Goal: Navigation & Orientation: Find specific page/section

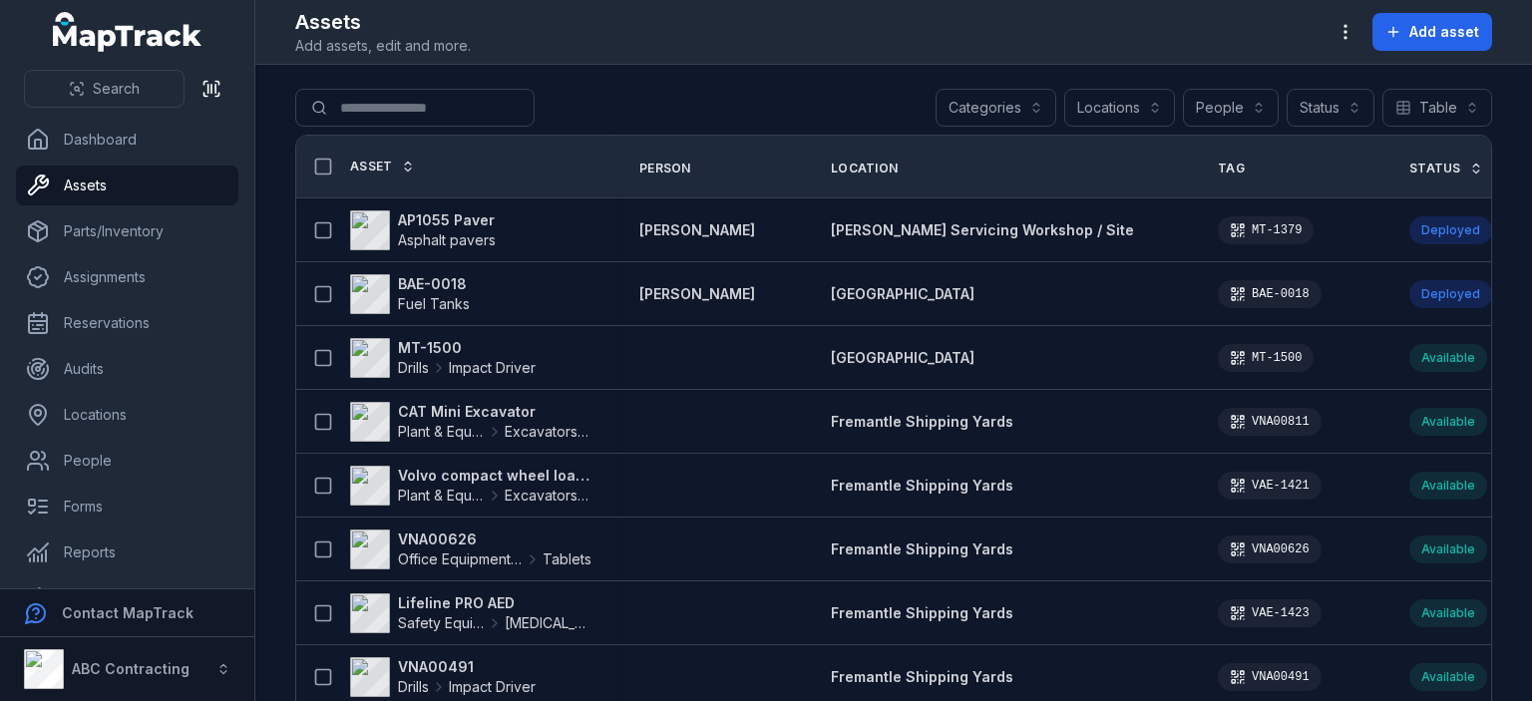
click at [79, 487] on link "Forms" at bounding box center [127, 507] width 222 height 40
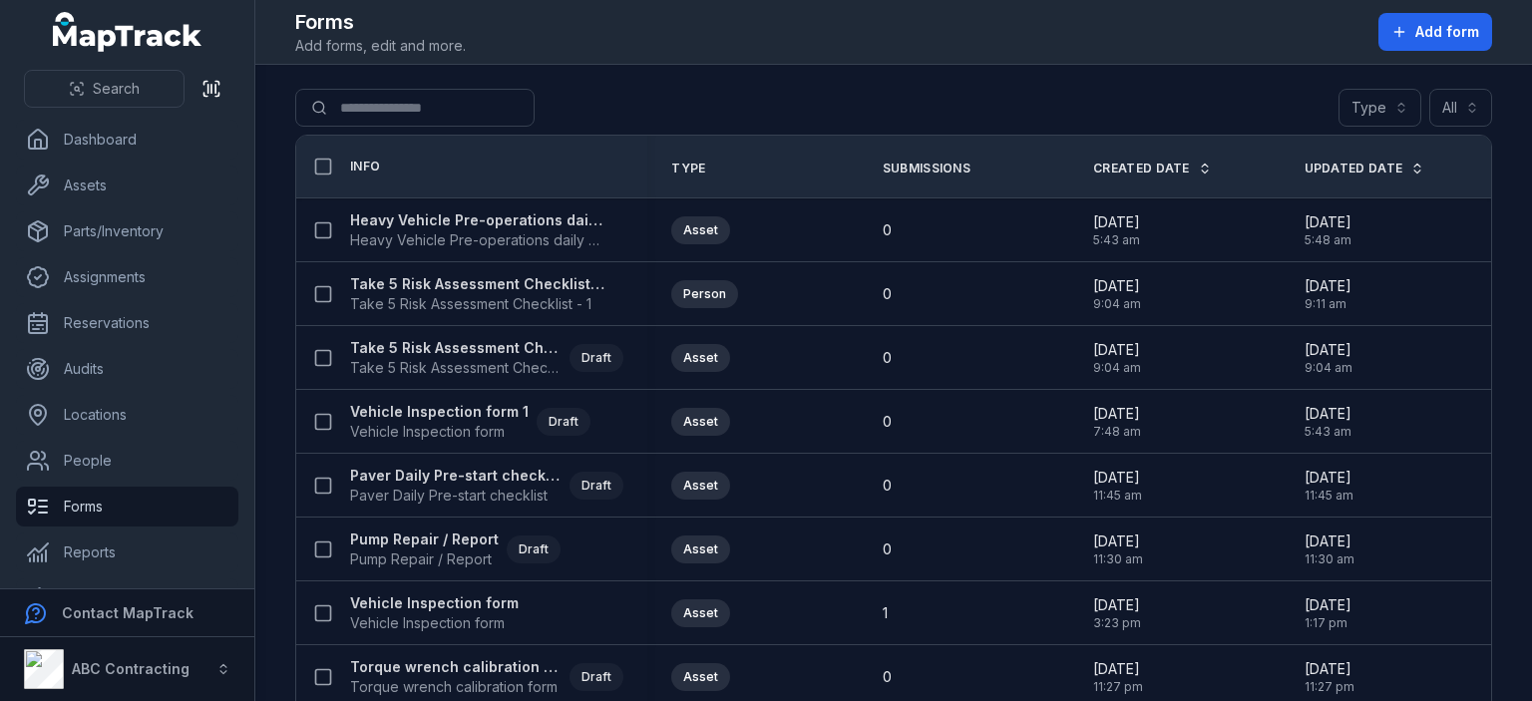
scroll to position [133, 0]
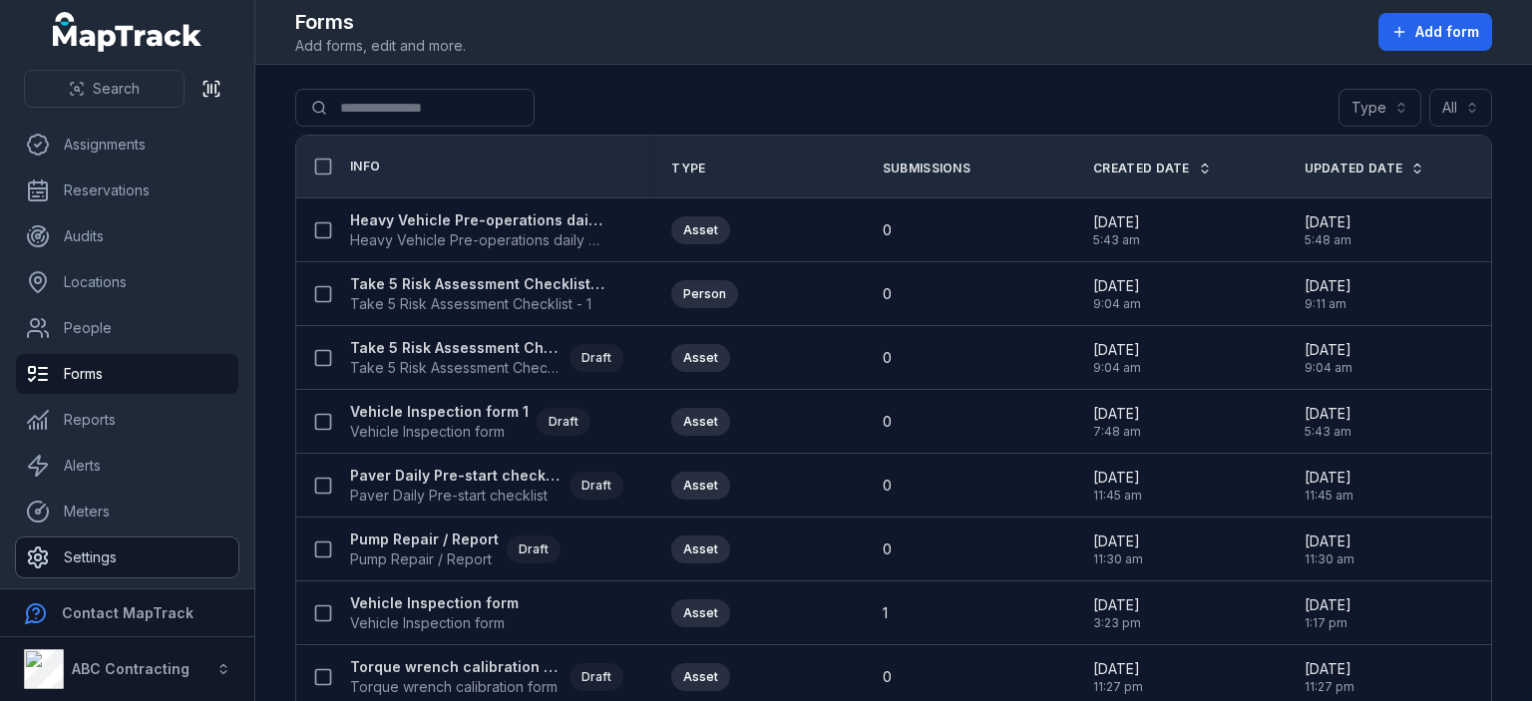
click at [134, 544] on link "Settings" at bounding box center [127, 557] width 222 height 40
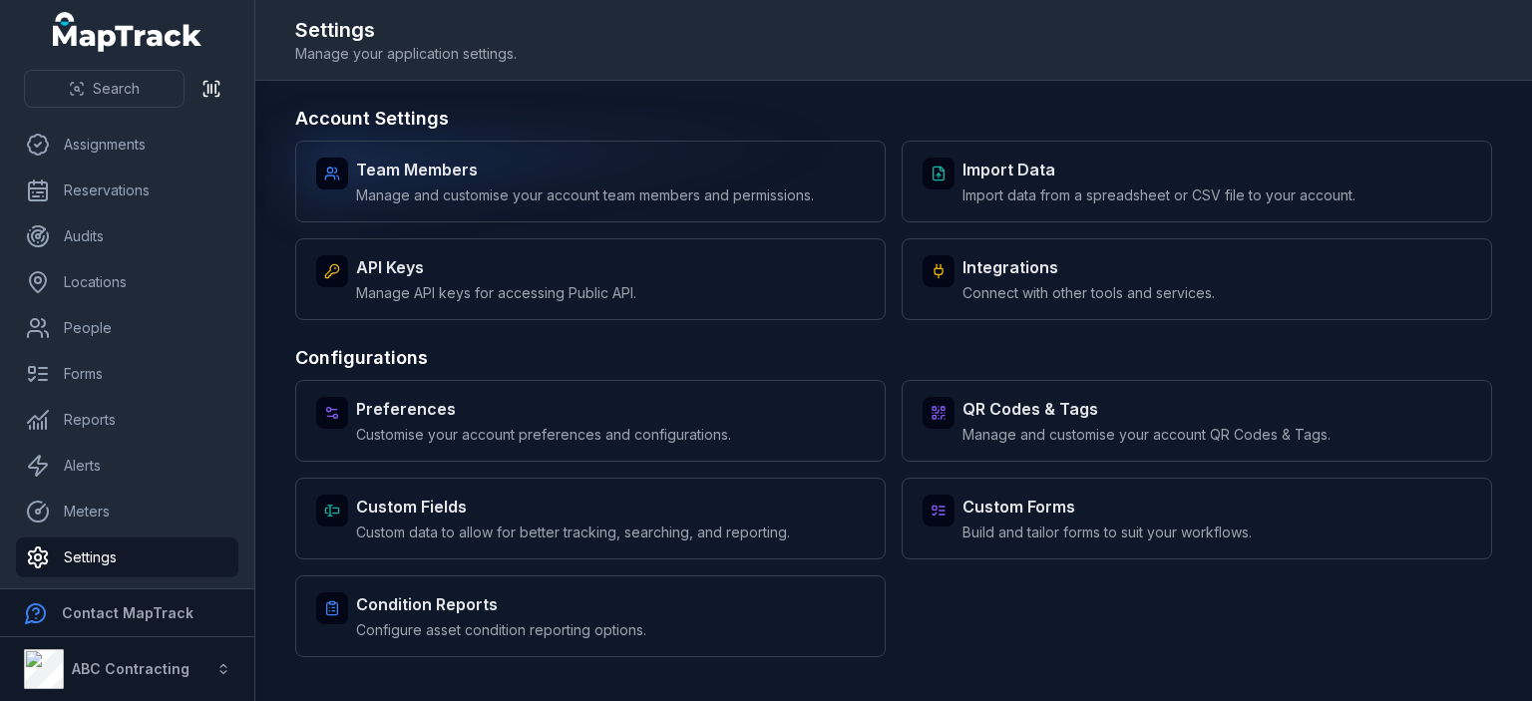
click at [460, 215] on div "Team Members Manage and customise your account team members and permissions." at bounding box center [590, 182] width 590 height 82
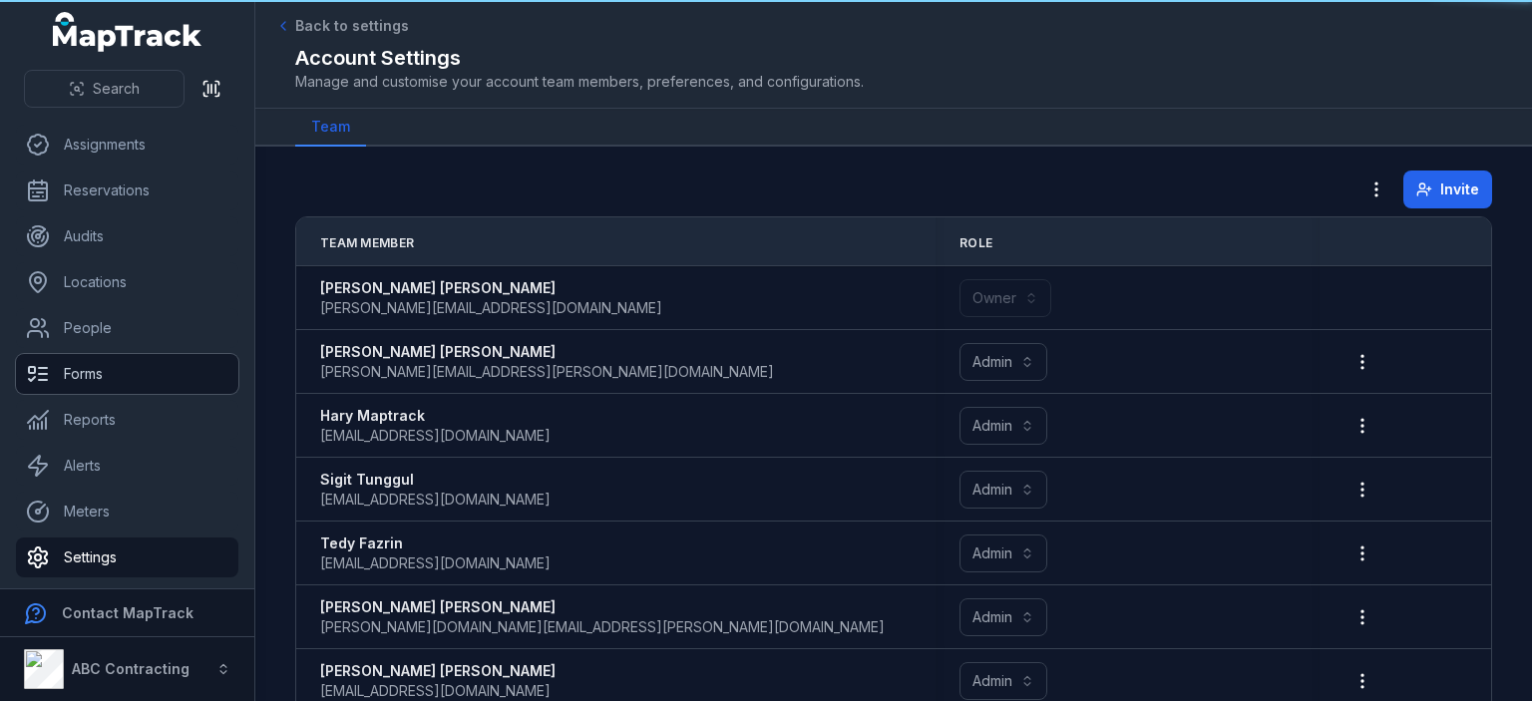
click at [110, 370] on link "Forms" at bounding box center [127, 374] width 222 height 40
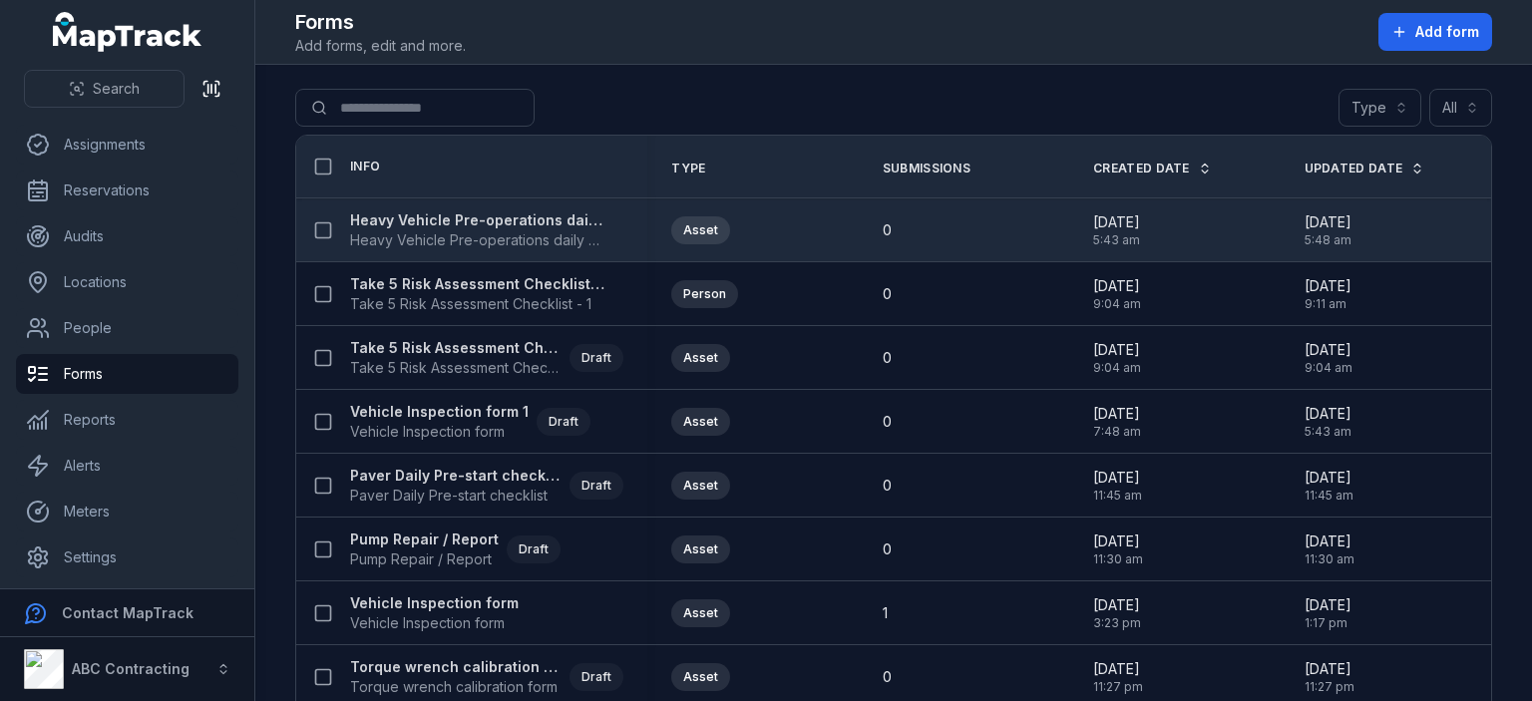
click at [477, 220] on strong "Heavy Vehicle Pre-operations daily checklist" at bounding box center [477, 220] width 255 height 20
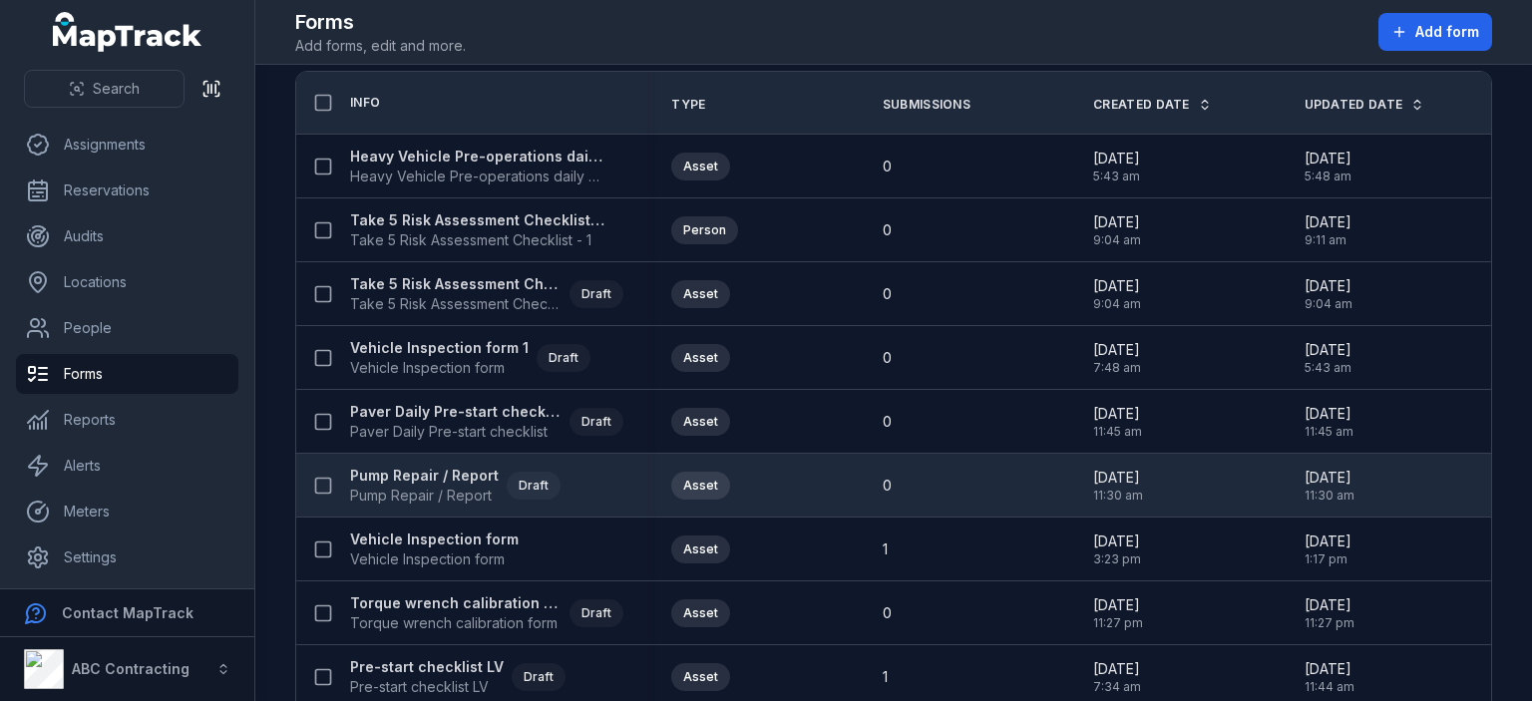
scroll to position [229, 0]
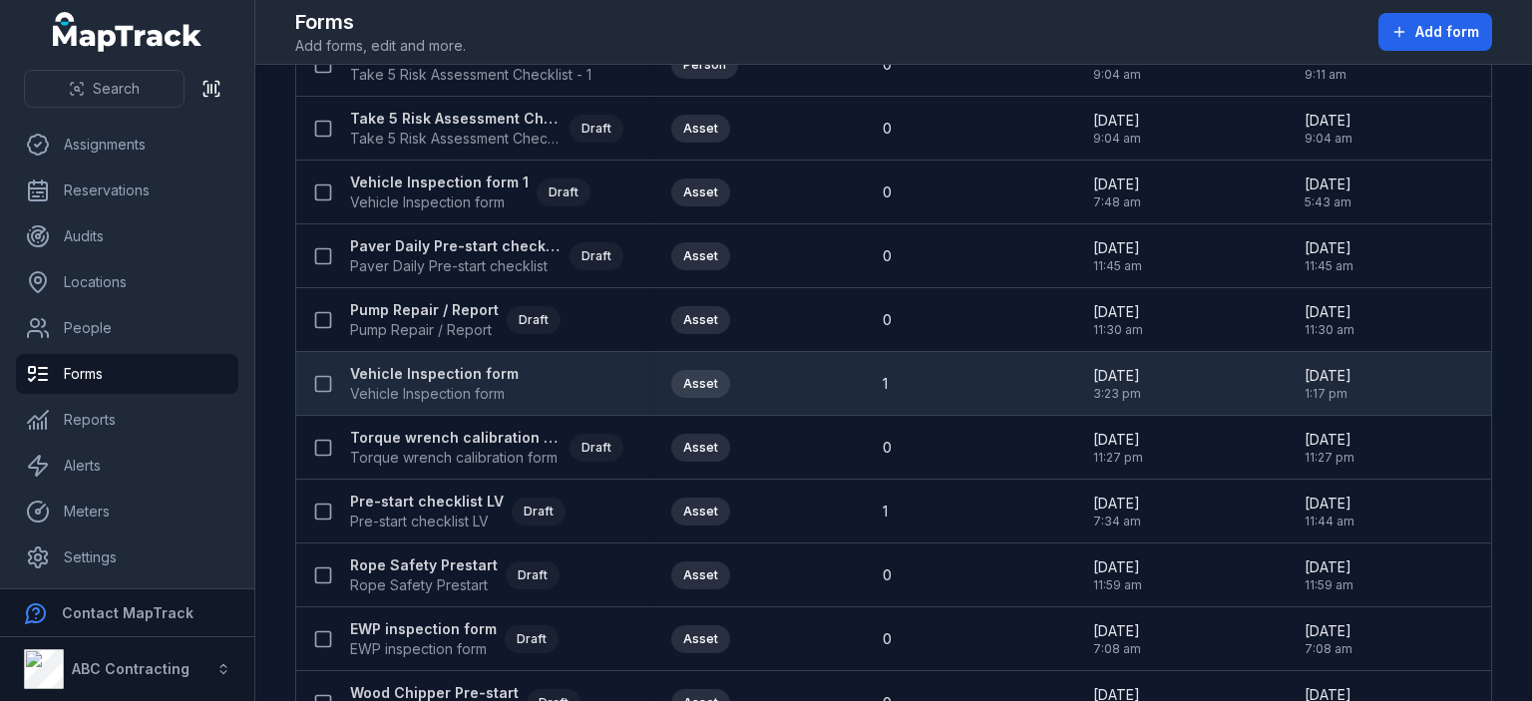
click at [453, 381] on strong "Vehicle Inspection form" at bounding box center [434, 374] width 169 height 20
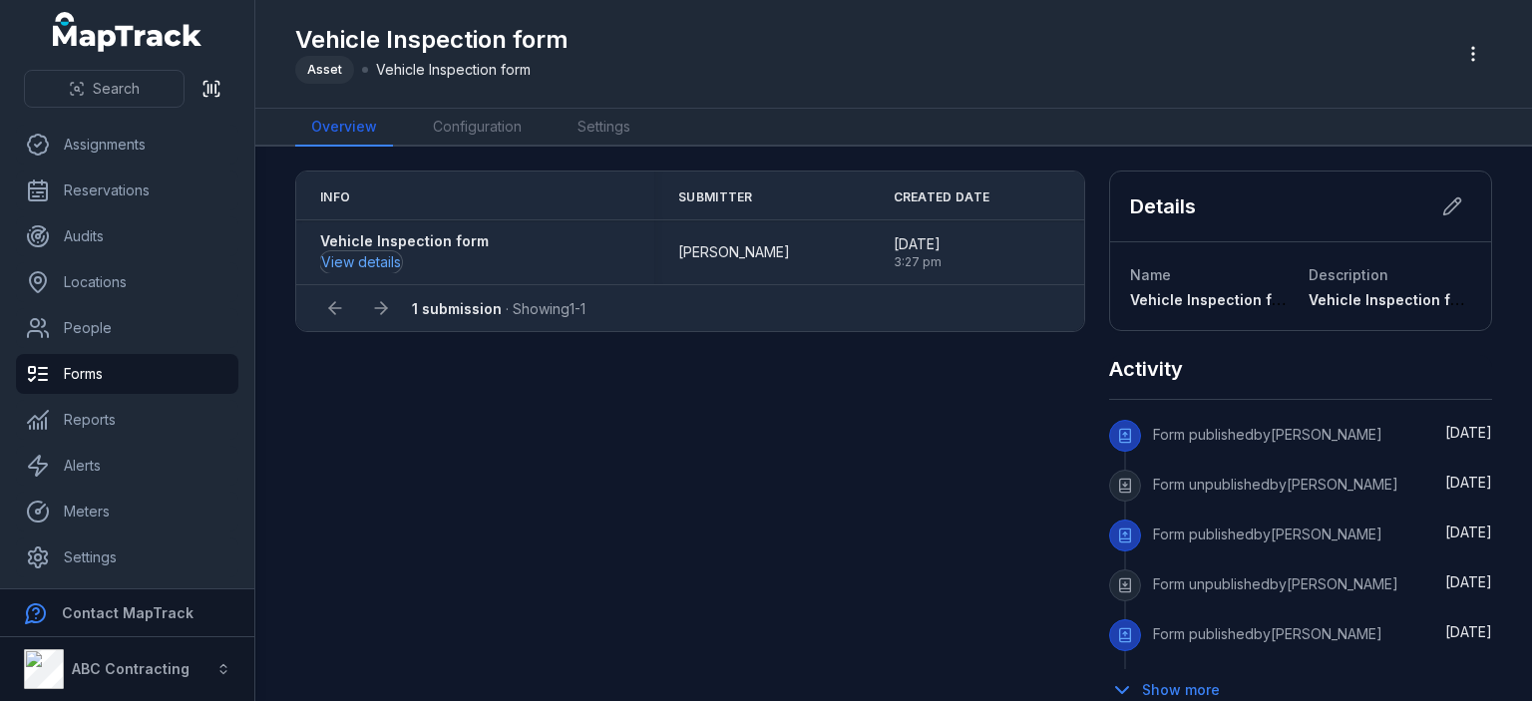
click at [367, 258] on button "View details" at bounding box center [361, 262] width 82 height 22
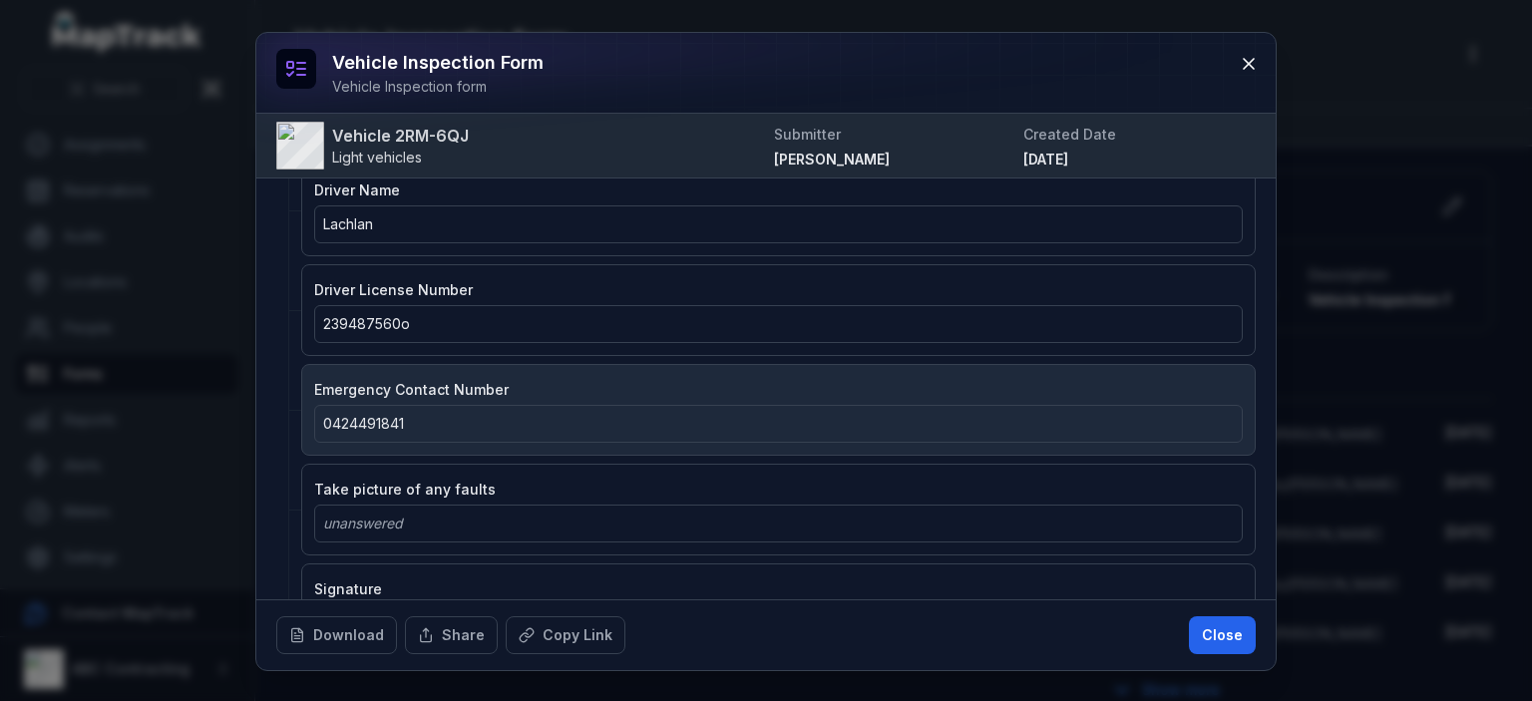
scroll to position [1373, 0]
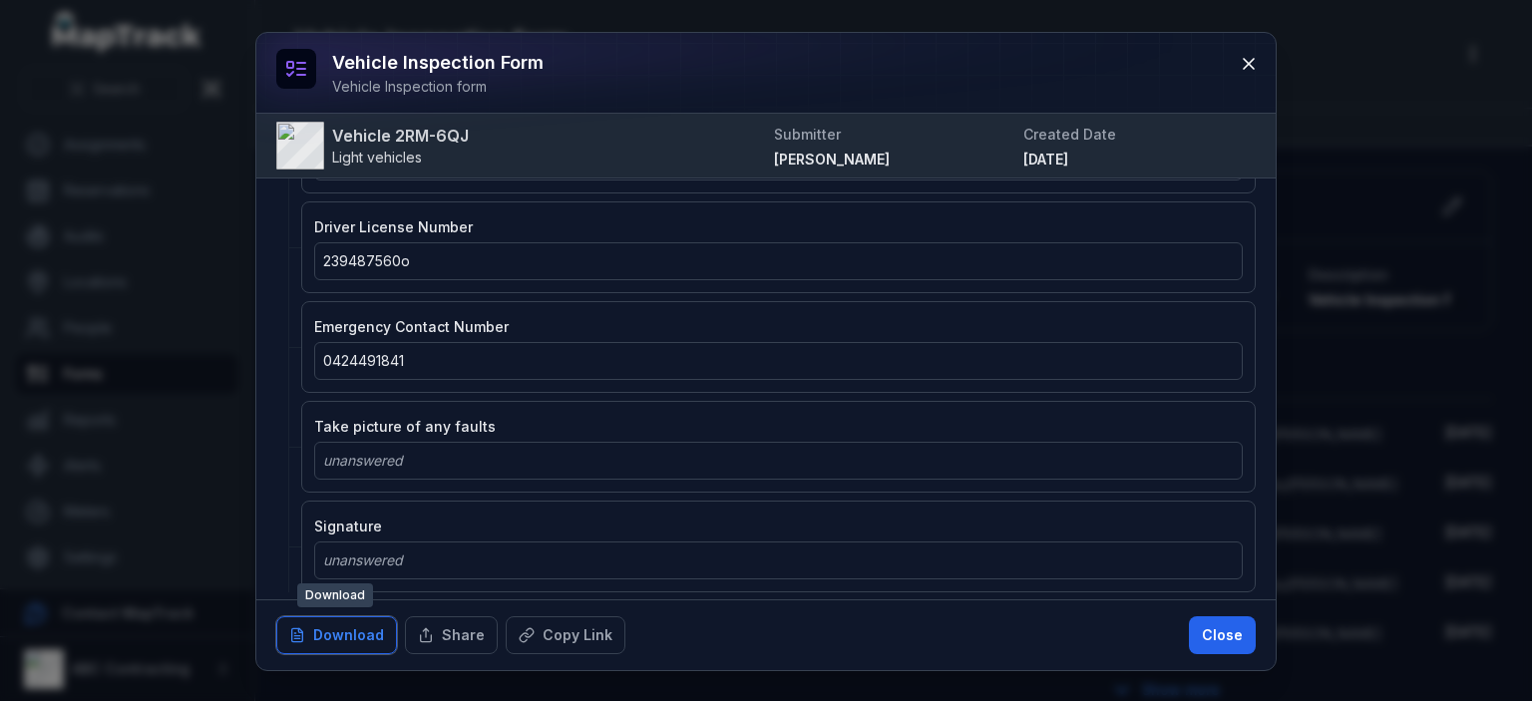
click at [353, 632] on button "Download" at bounding box center [336, 635] width 121 height 38
click at [1244, 70] on icon at bounding box center [1248, 64] width 20 height 20
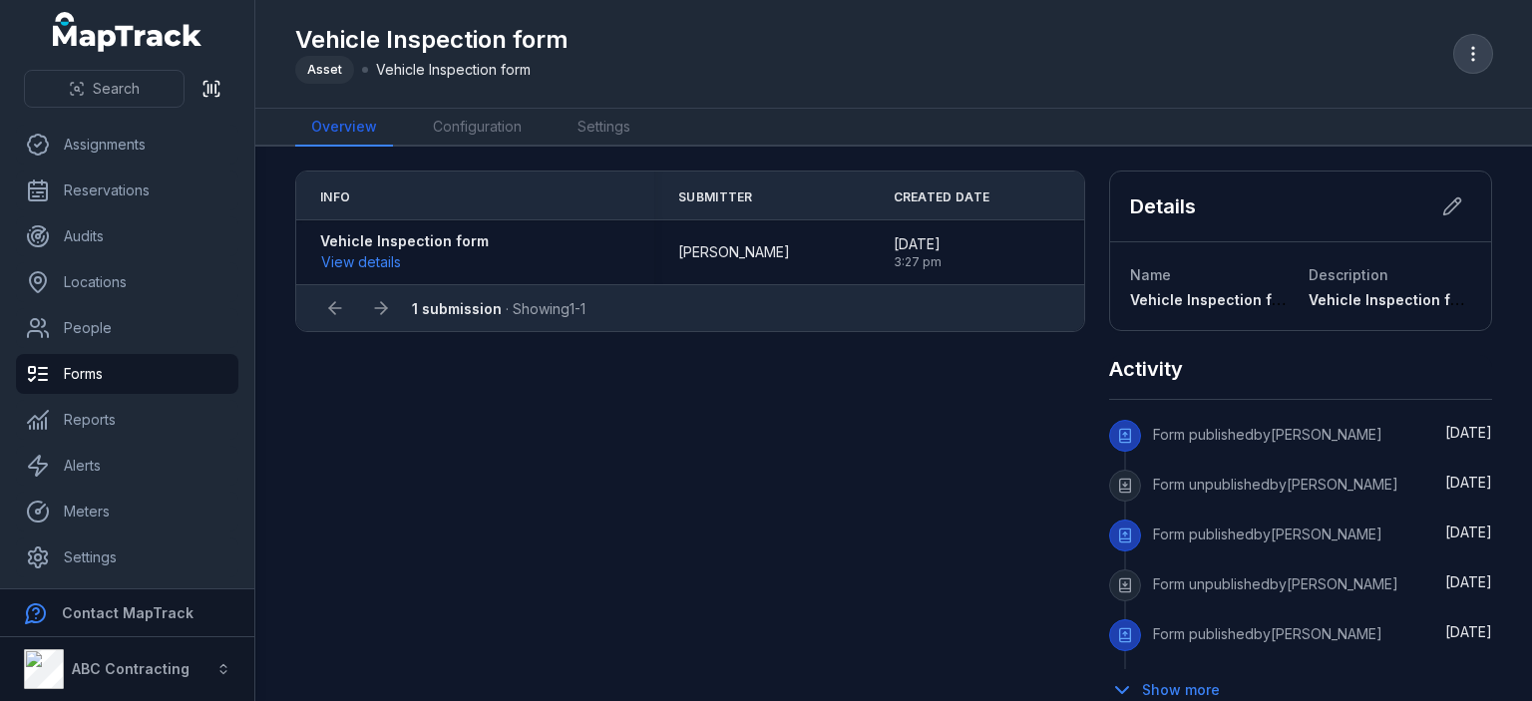
click at [1469, 49] on icon "button" at bounding box center [1473, 54] width 20 height 20
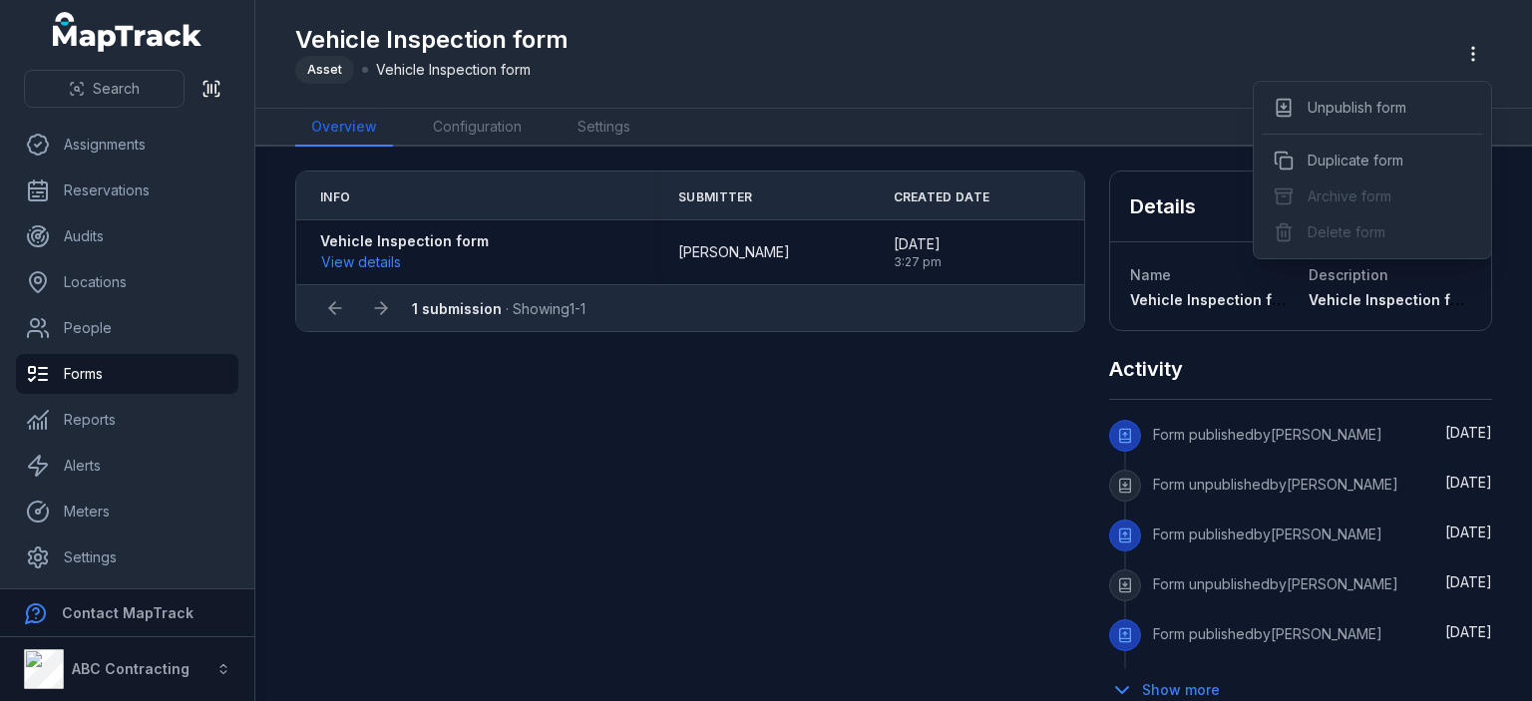
click at [1222, 44] on div "Vehicle Inspection form Asset Vehicle Inspection form" at bounding box center [893, 54] width 1197 height 92
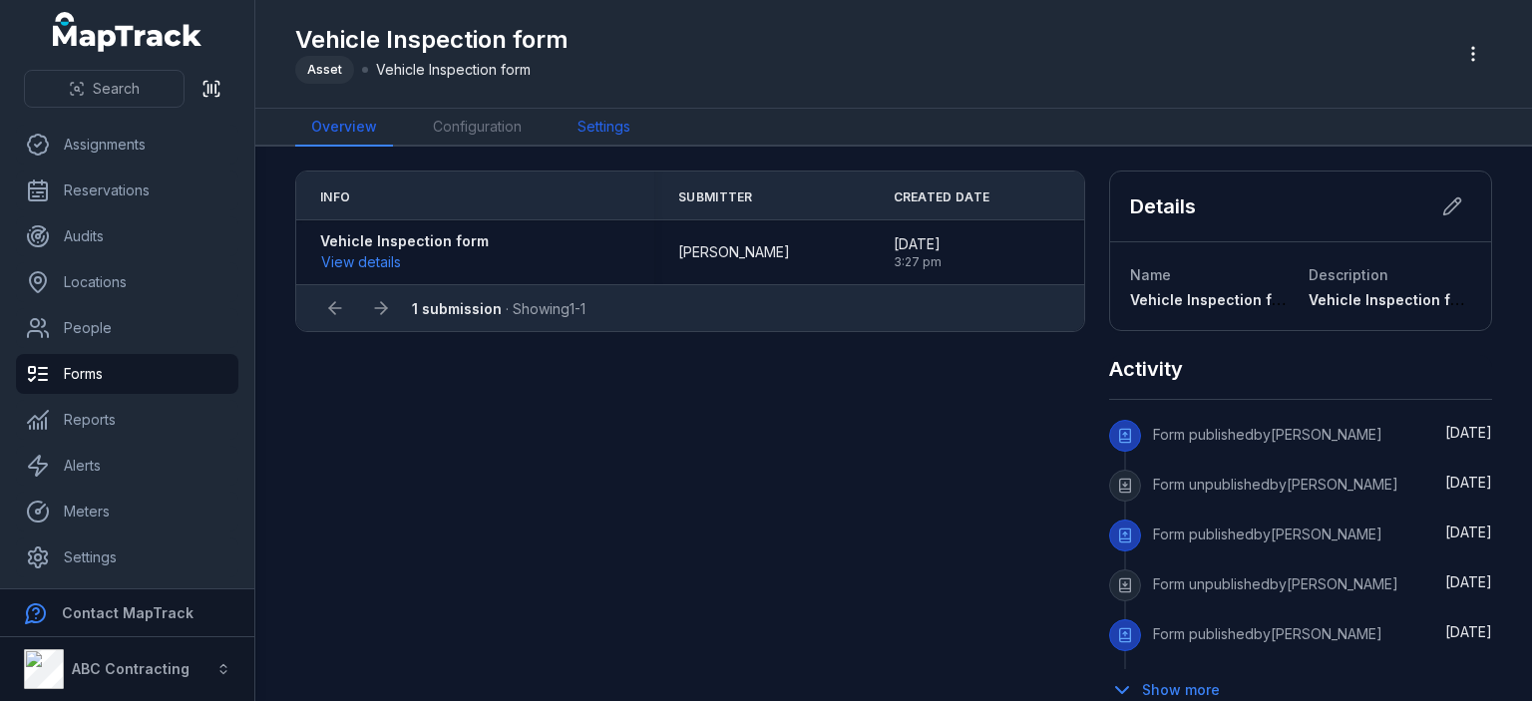
click at [614, 130] on link "Settings" at bounding box center [603, 128] width 85 height 38
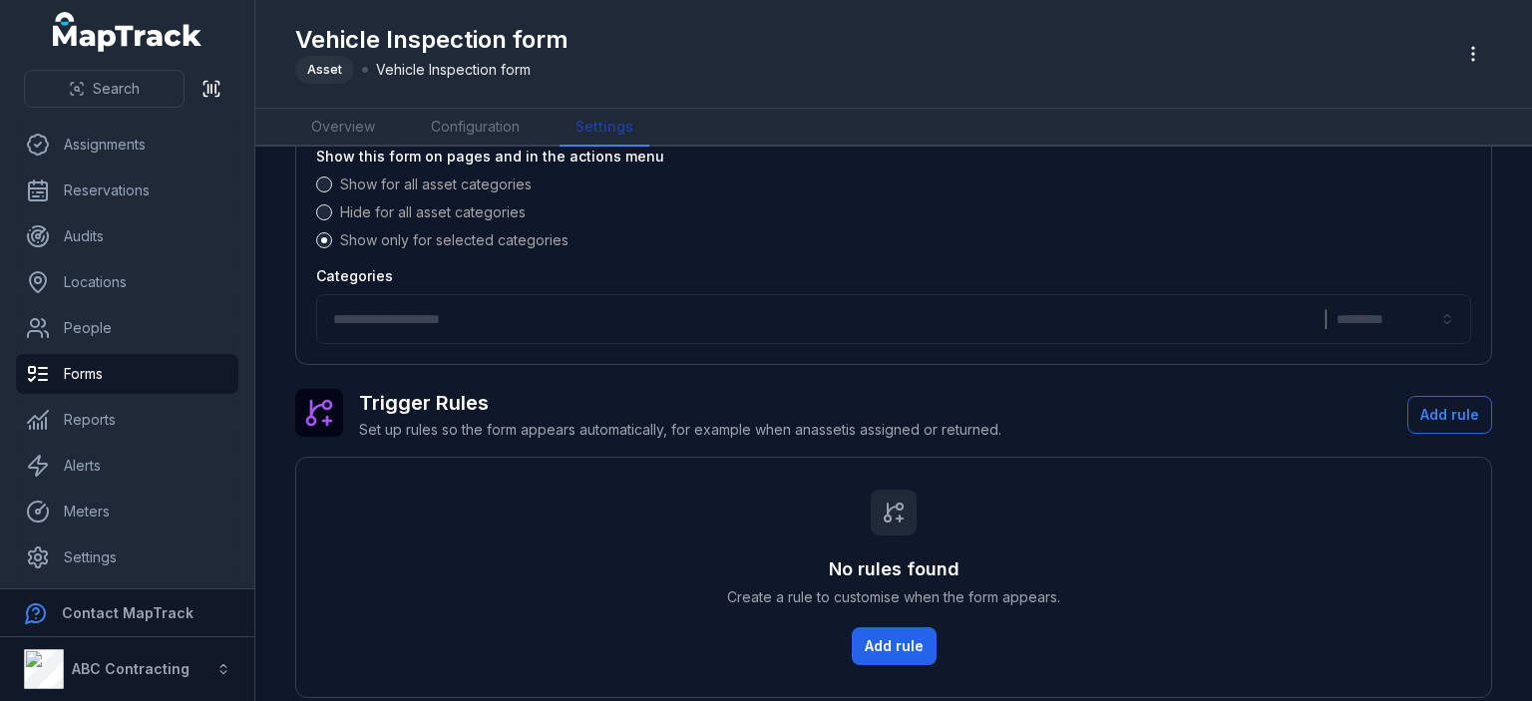
scroll to position [229, 0]
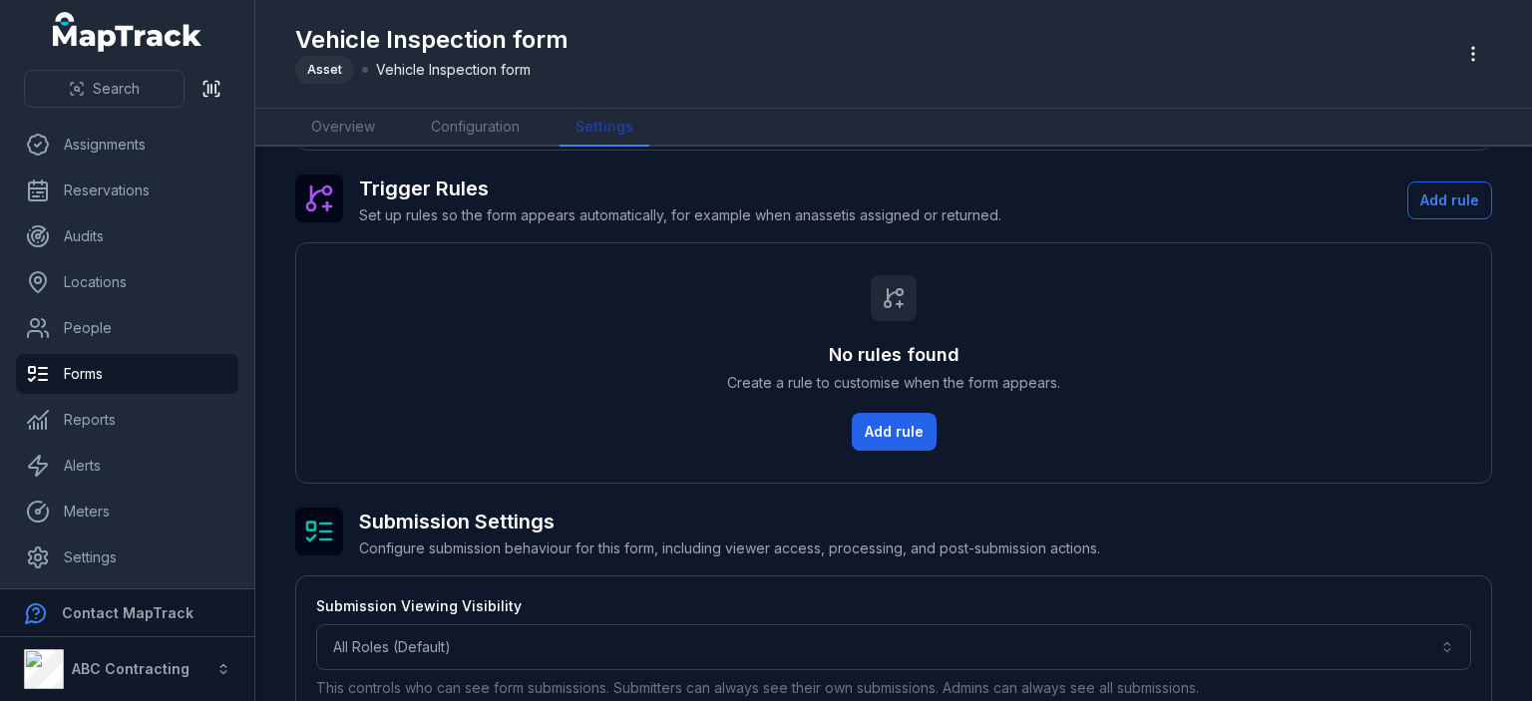
type input "**********"
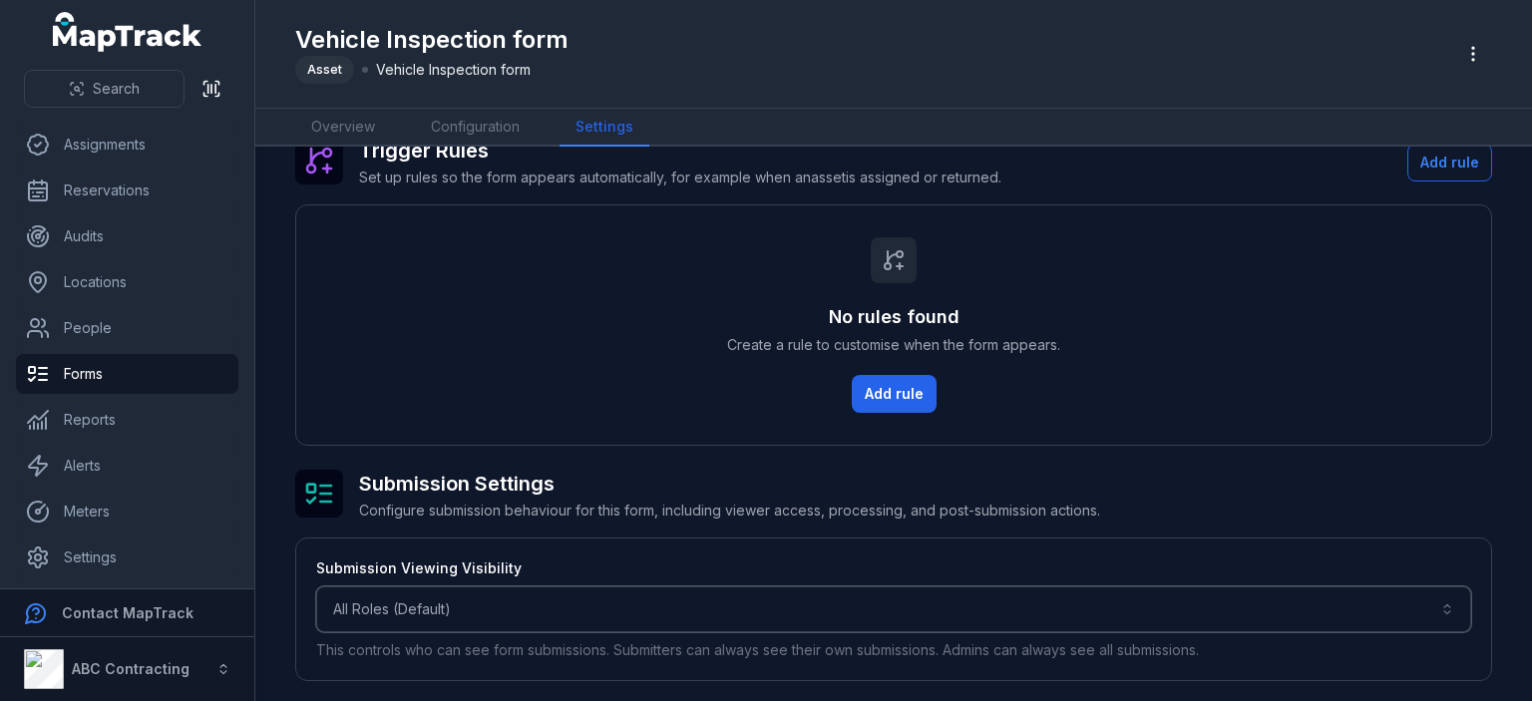
click at [552, 600] on button "All Roles (Default)" at bounding box center [893, 609] width 1155 height 46
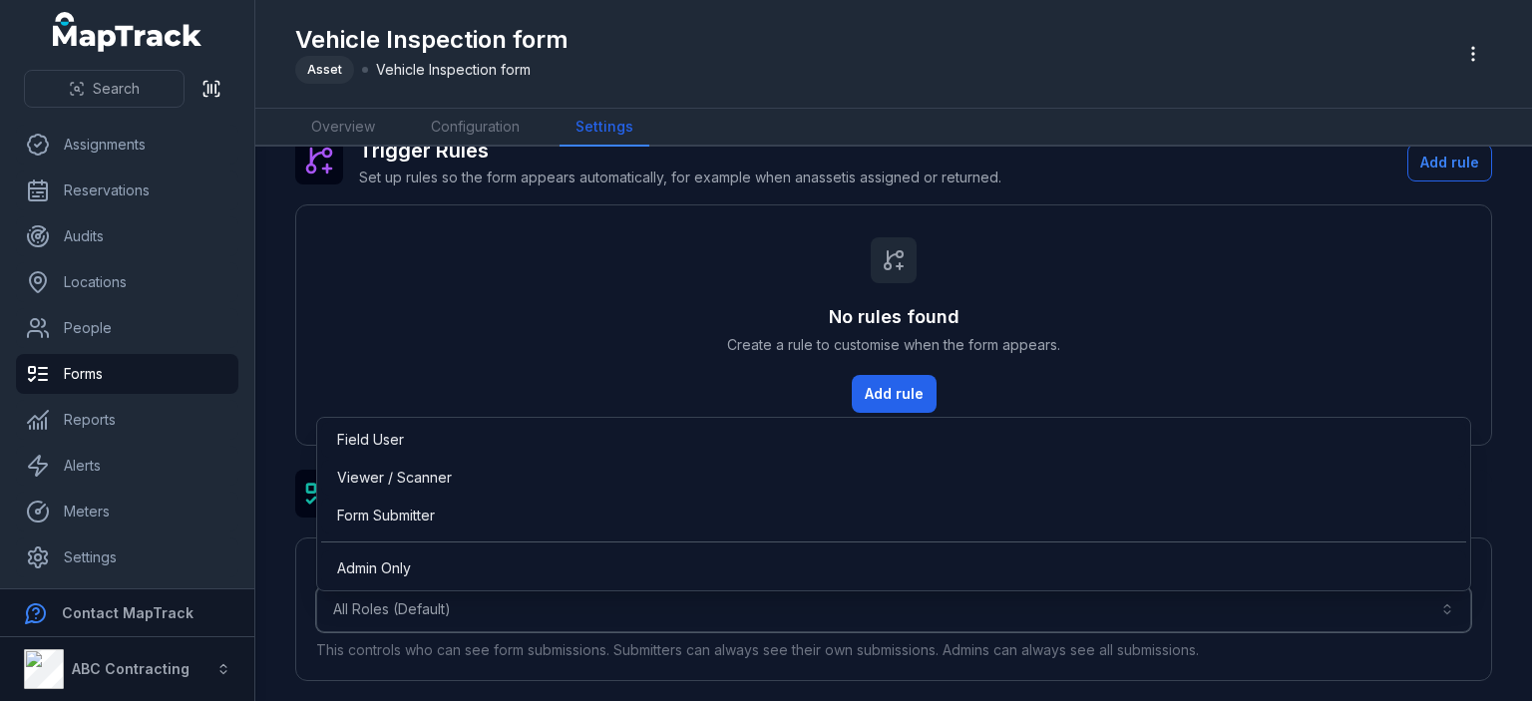
click at [552, 600] on button "All Roles (Default)" at bounding box center [893, 609] width 1155 height 46
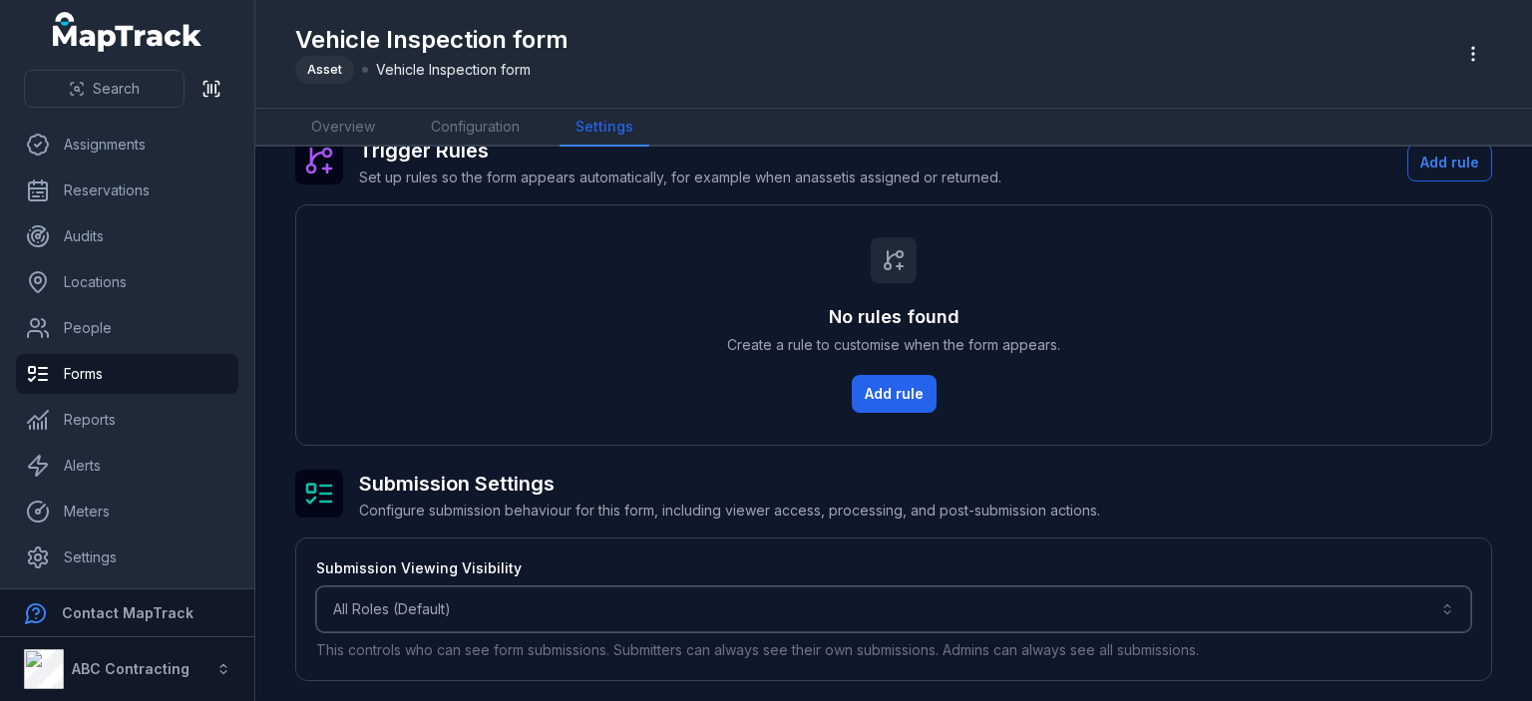
click at [532, 596] on button "All Roles (Default)" at bounding box center [893, 609] width 1155 height 46
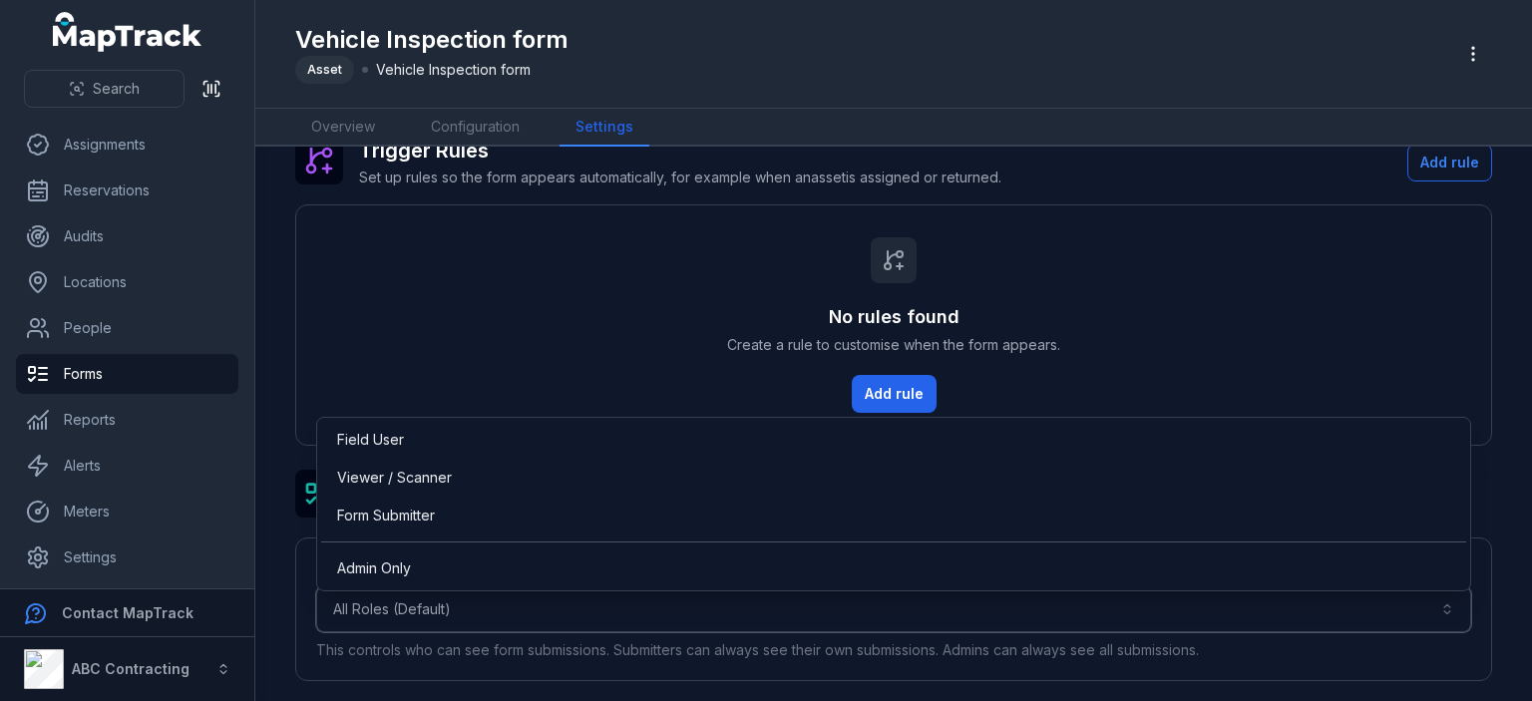
click at [532, 596] on button "All Roles (Default)" at bounding box center [893, 609] width 1155 height 46
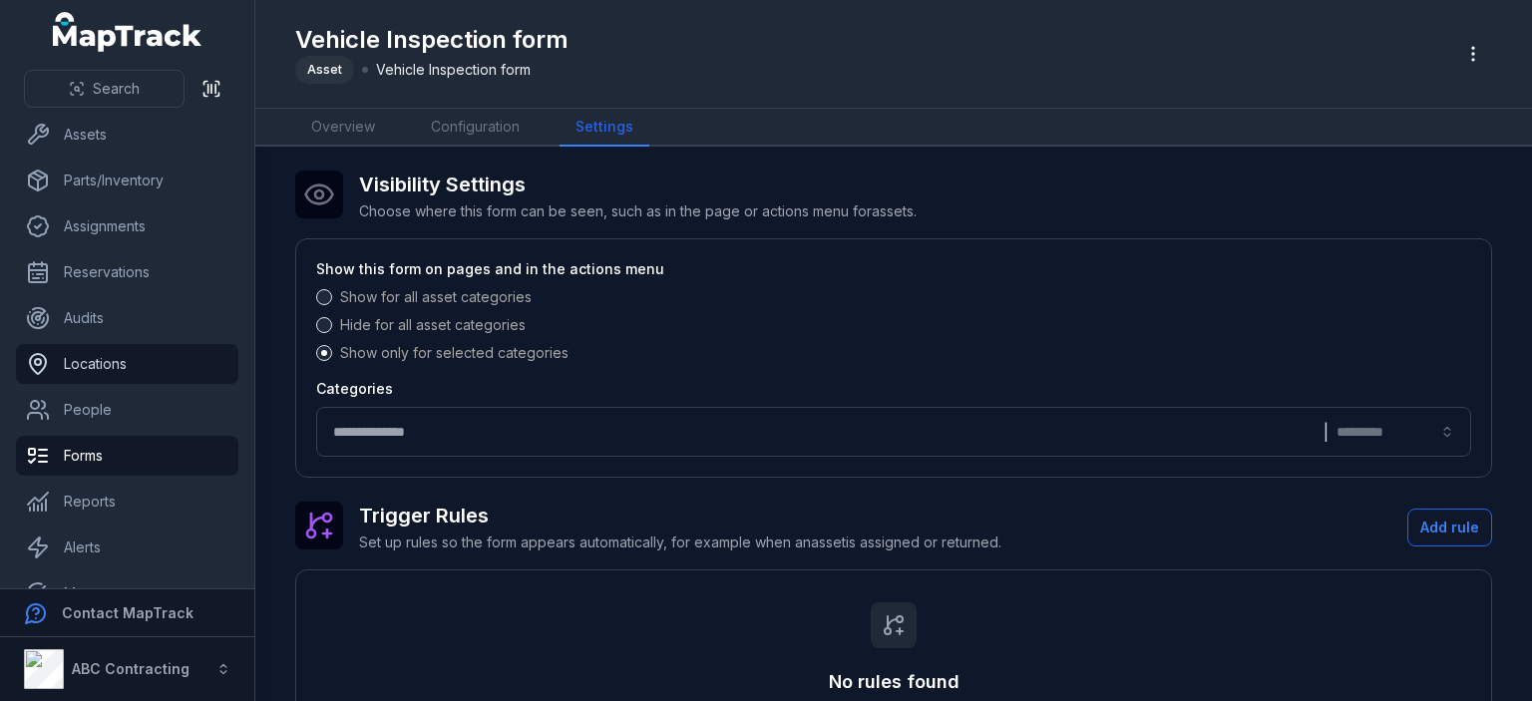
scroll to position [18, 0]
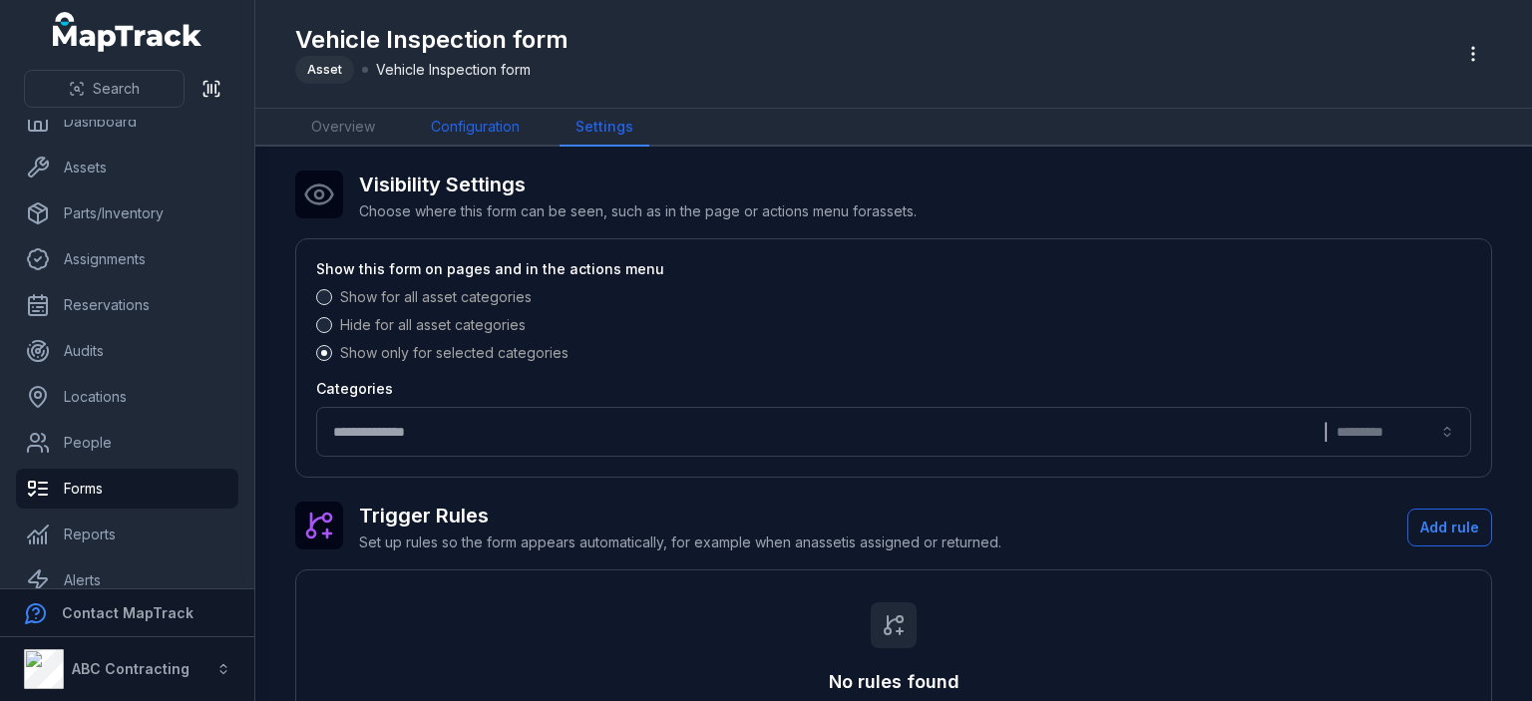
click at [488, 141] on link "Configuration" at bounding box center [475, 128] width 121 height 38
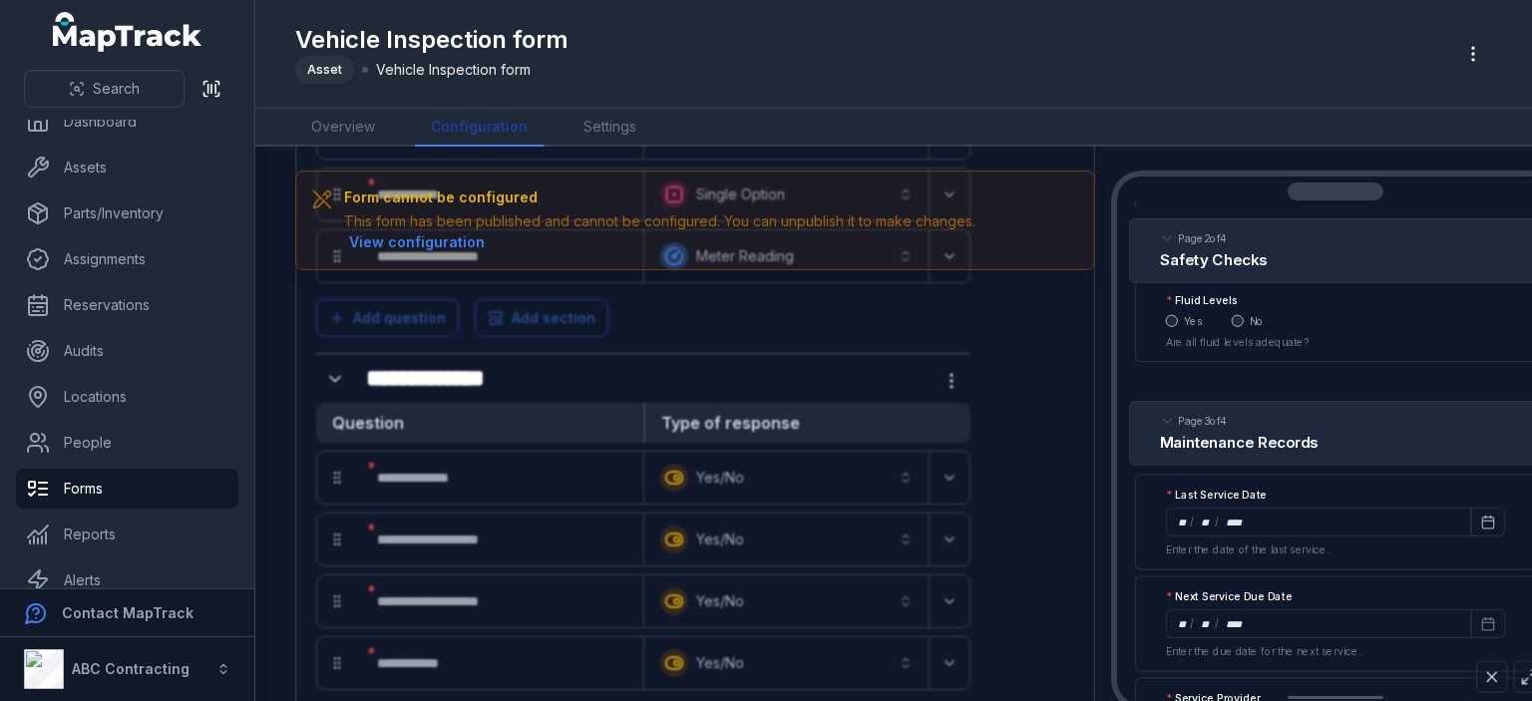
scroll to position [1149, 0]
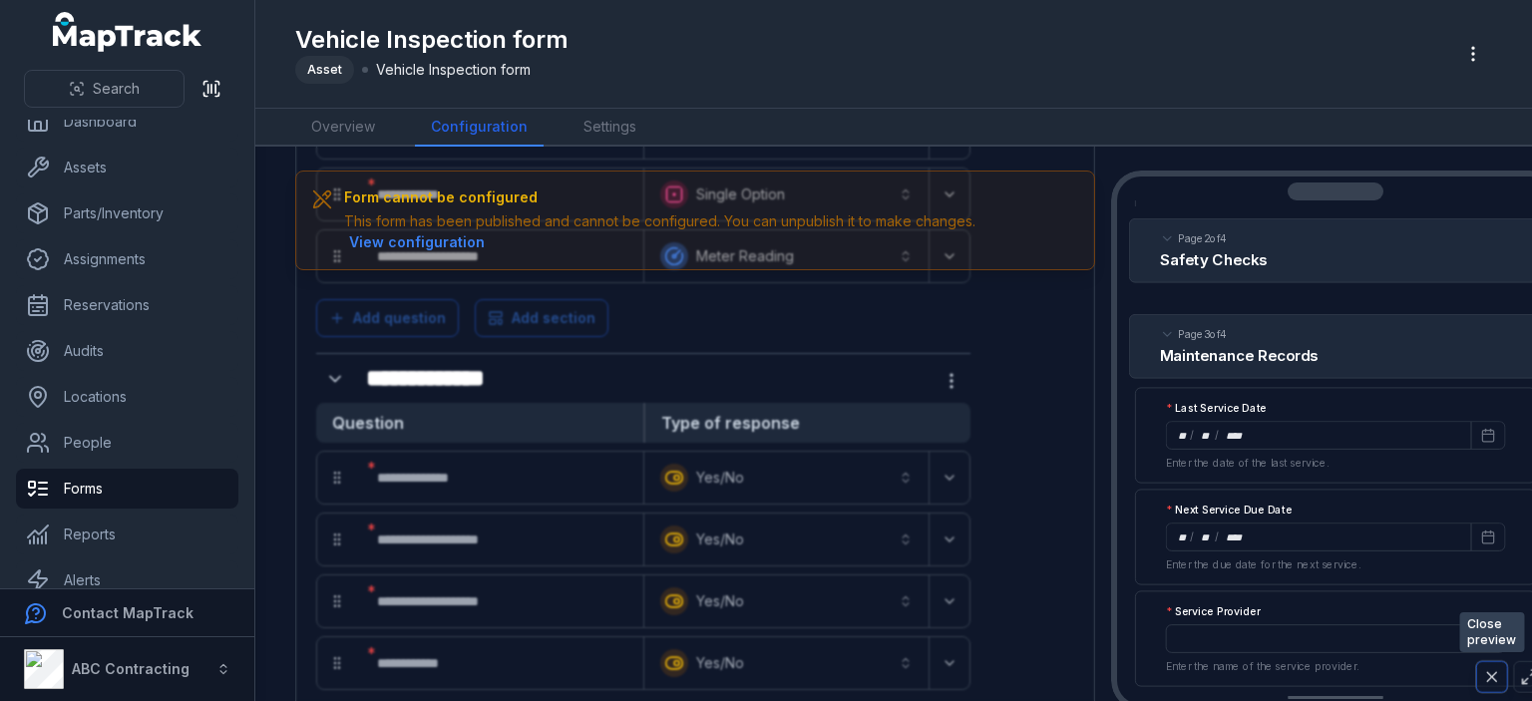
click at [1498, 672] on icon at bounding box center [1492, 677] width 18 height 18
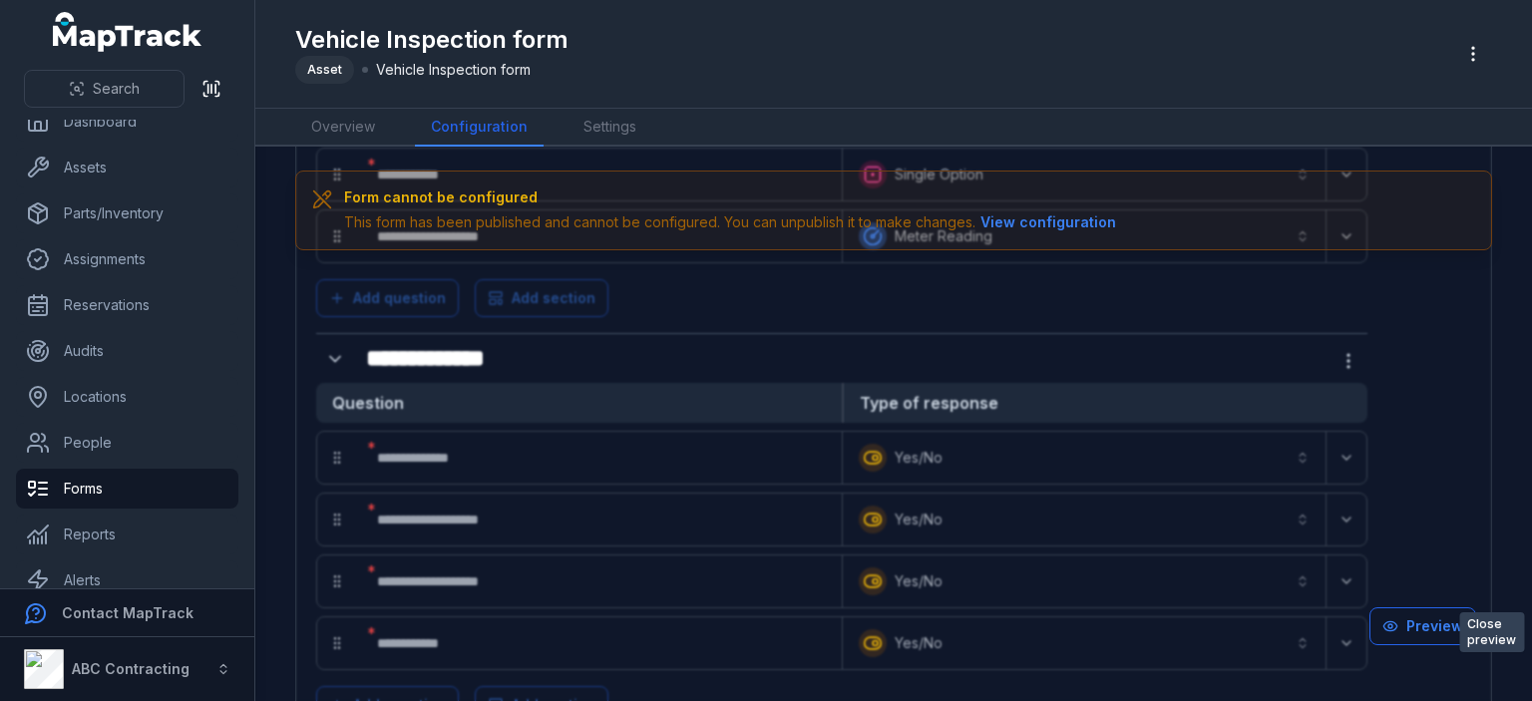
scroll to position [324, 0]
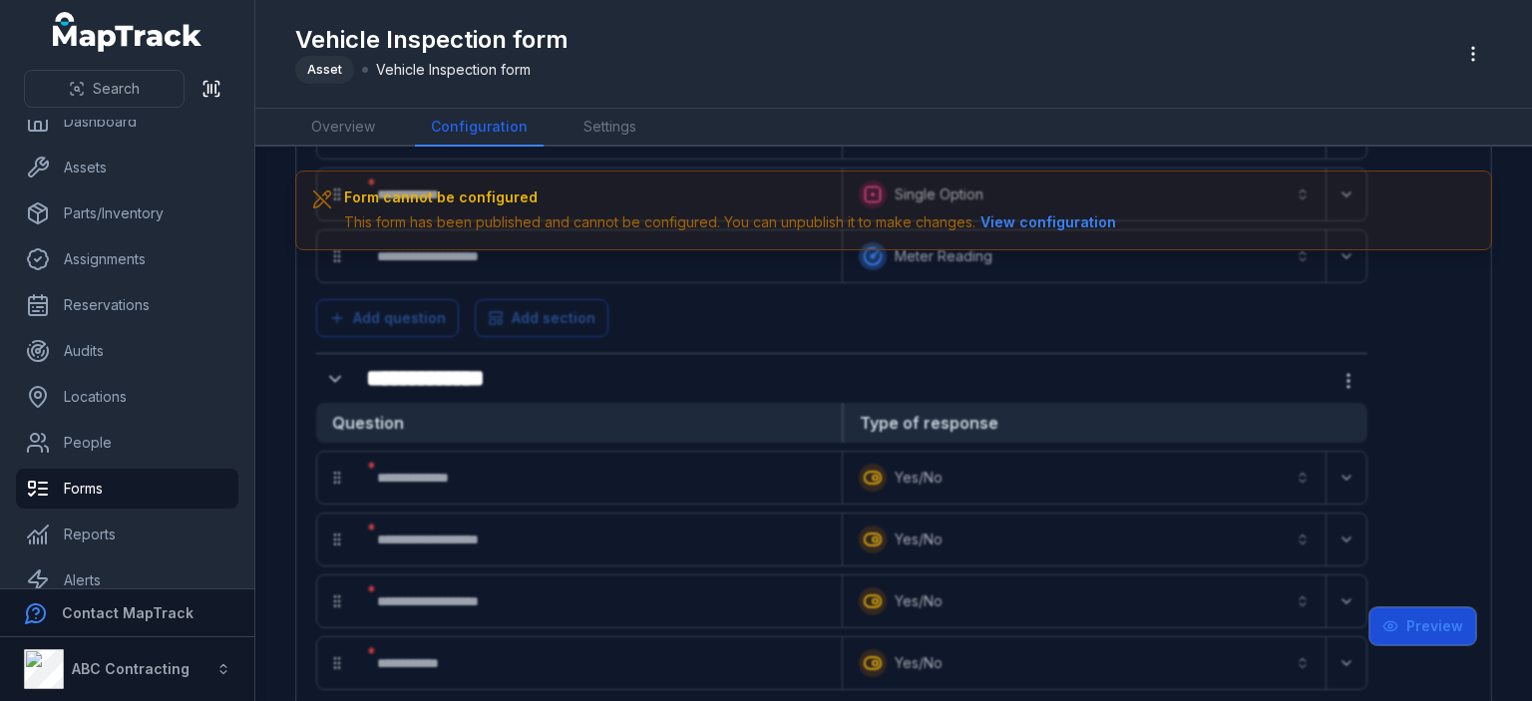
click at [1442, 626] on button "Preview" at bounding box center [1422, 626] width 107 height 38
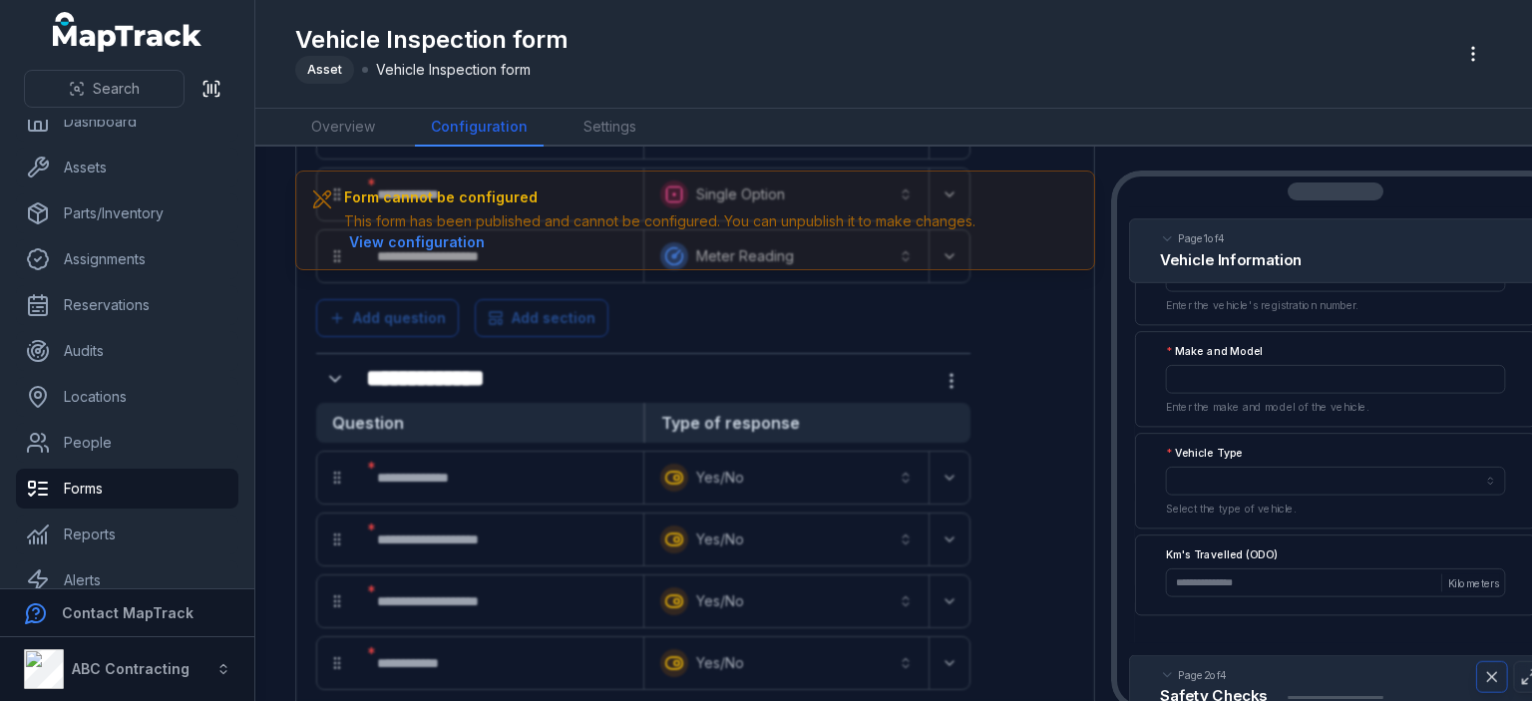
scroll to position [115, 0]
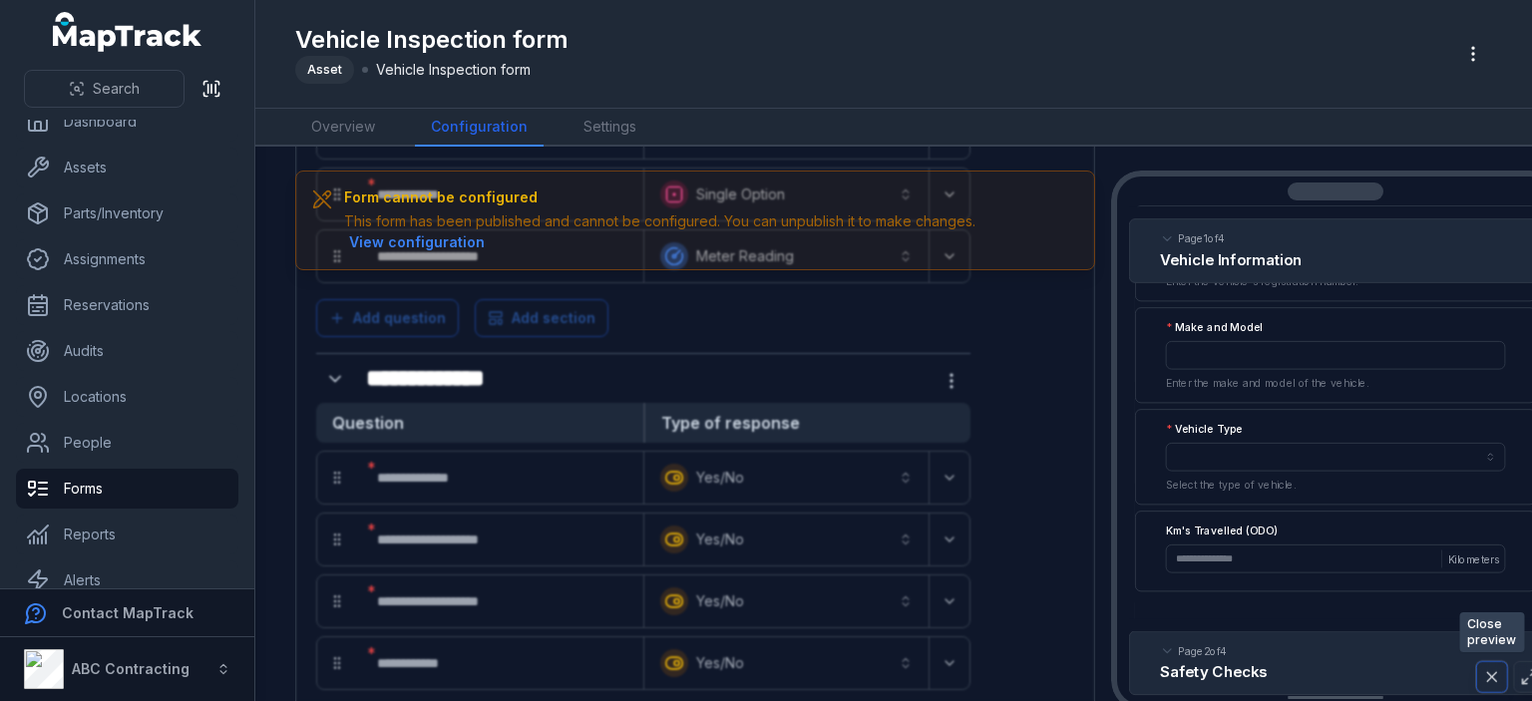
click at [1498, 676] on icon at bounding box center [1492, 677] width 18 height 18
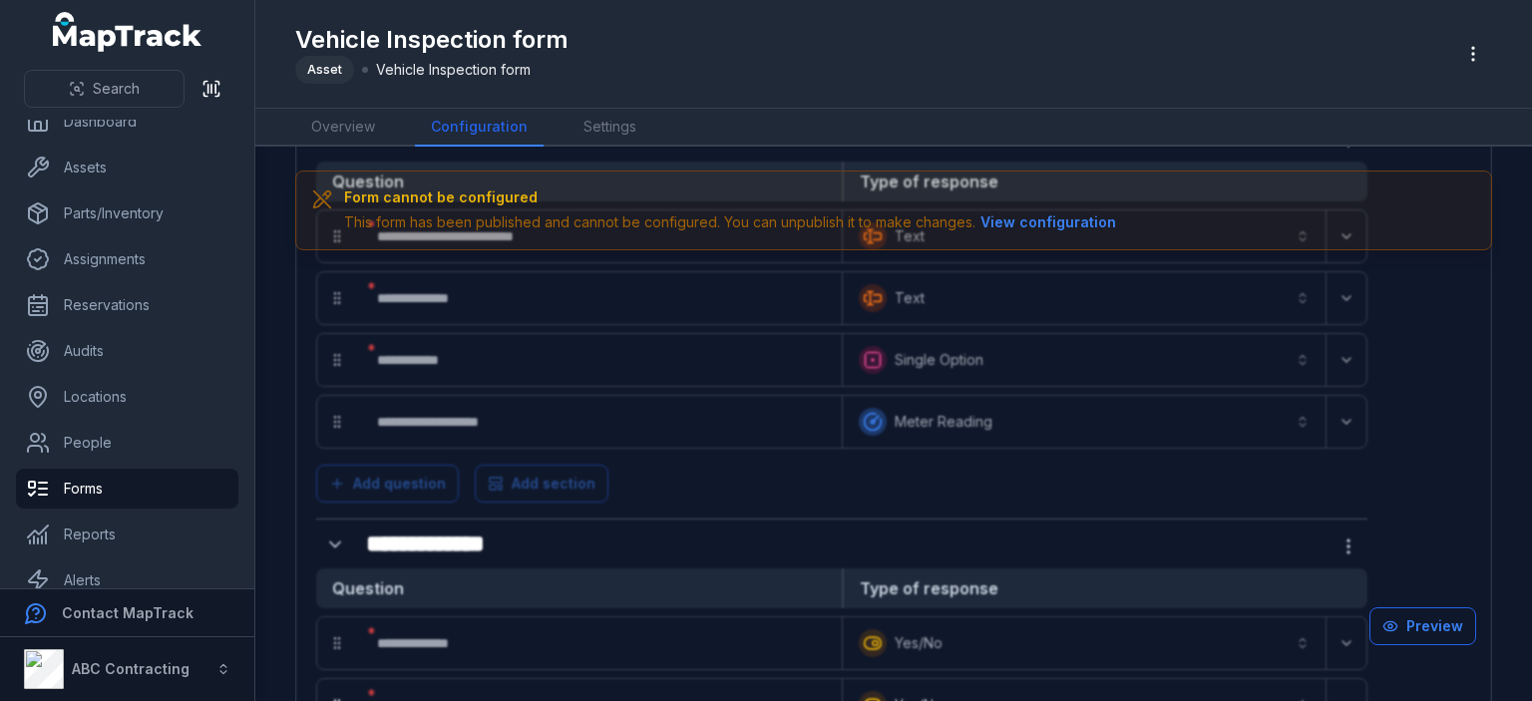
scroll to position [0, 0]
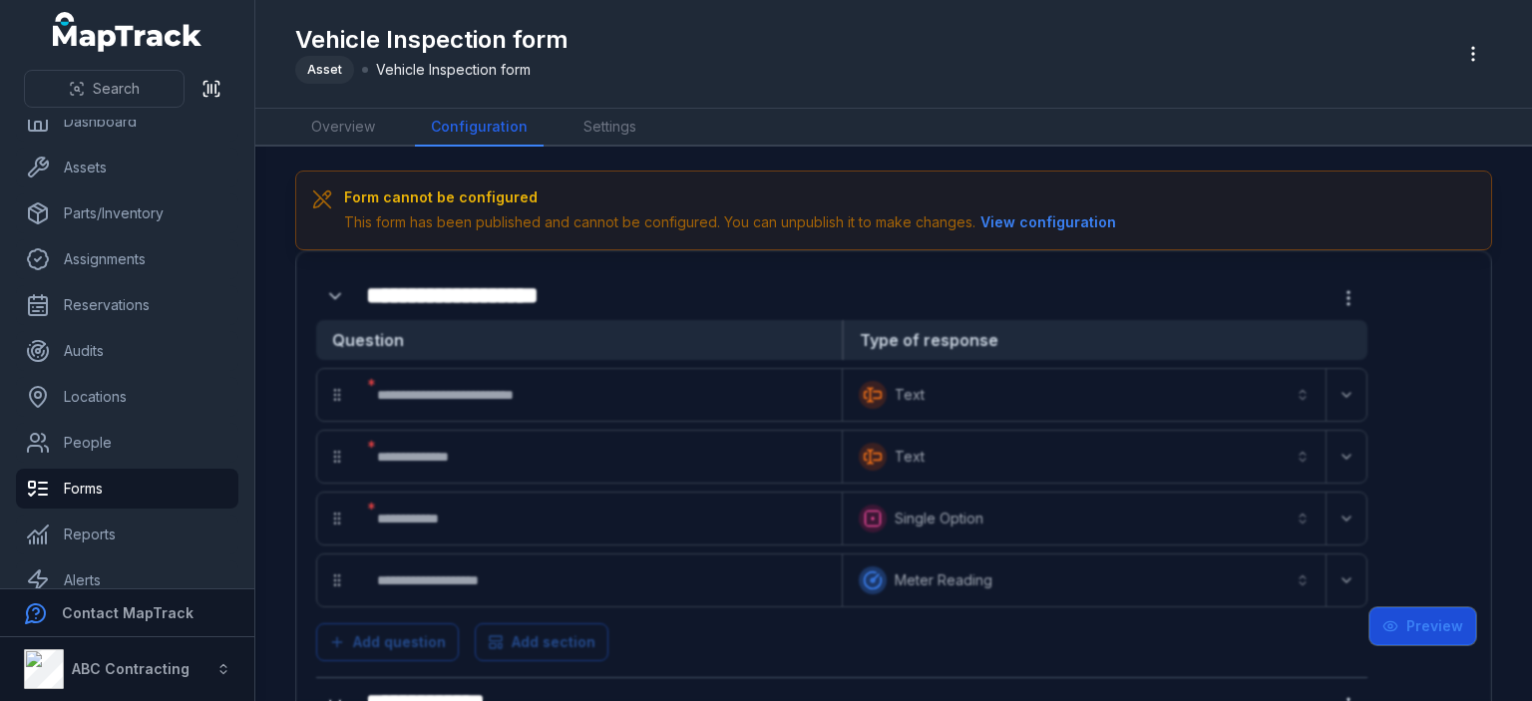
click at [1420, 633] on button "Preview" at bounding box center [1422, 626] width 107 height 38
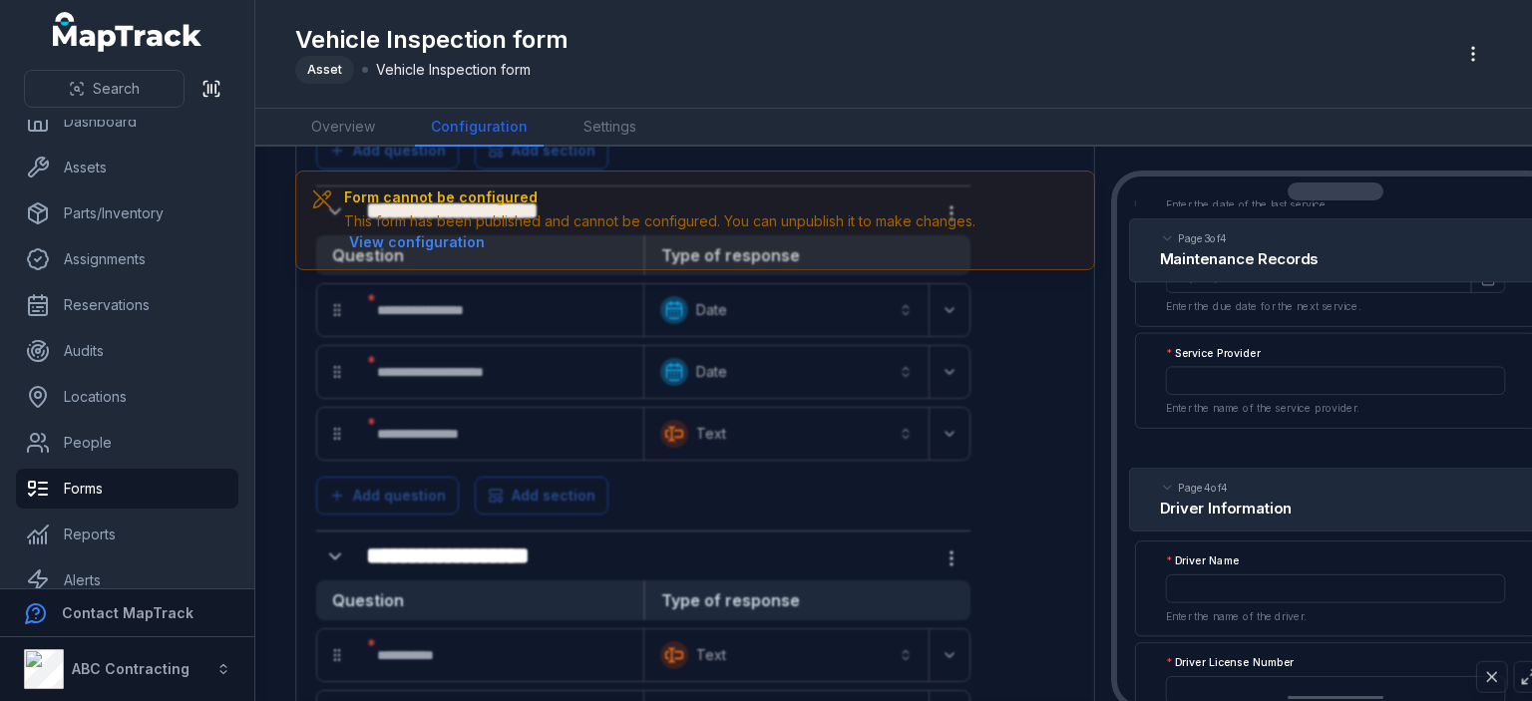
scroll to position [1919, 0]
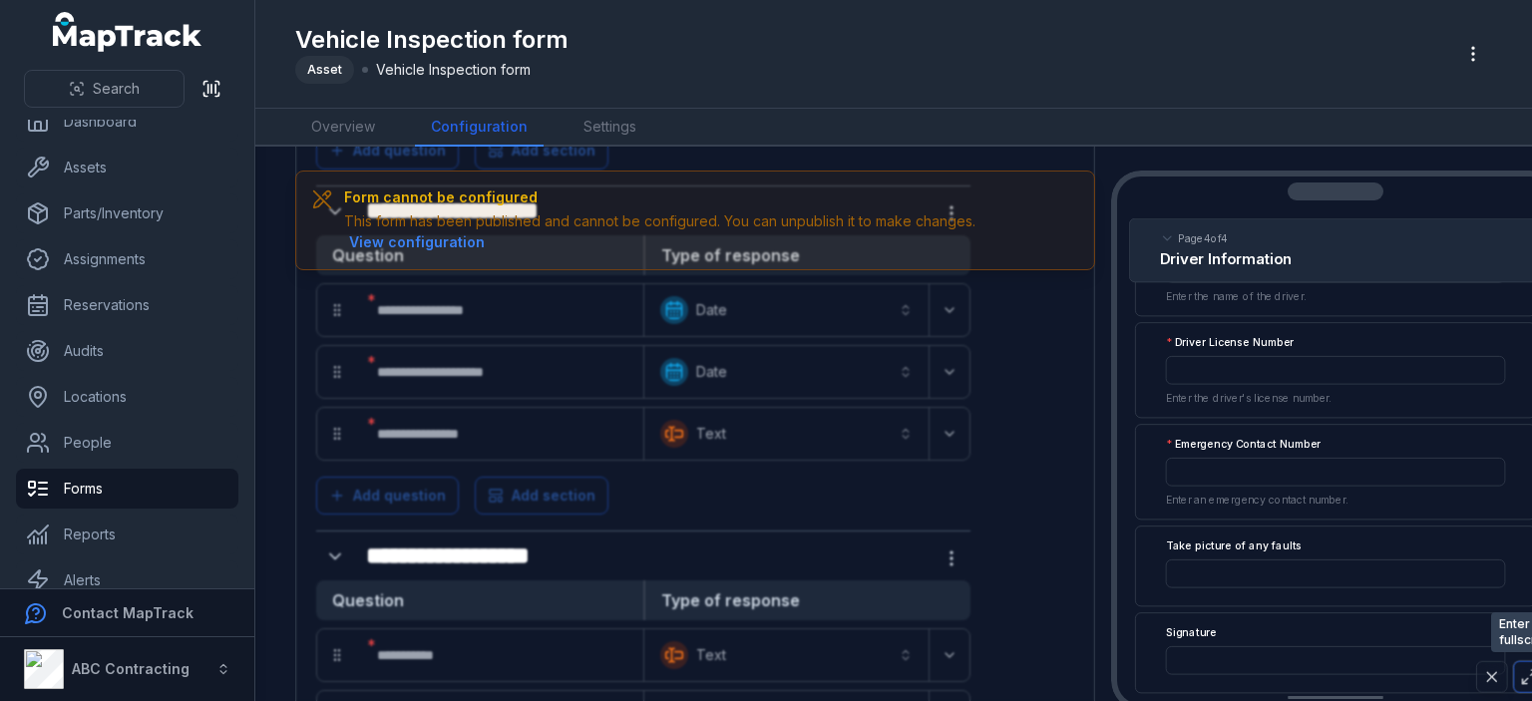
click at [1518, 680] on button at bounding box center [1530, 677] width 32 height 32
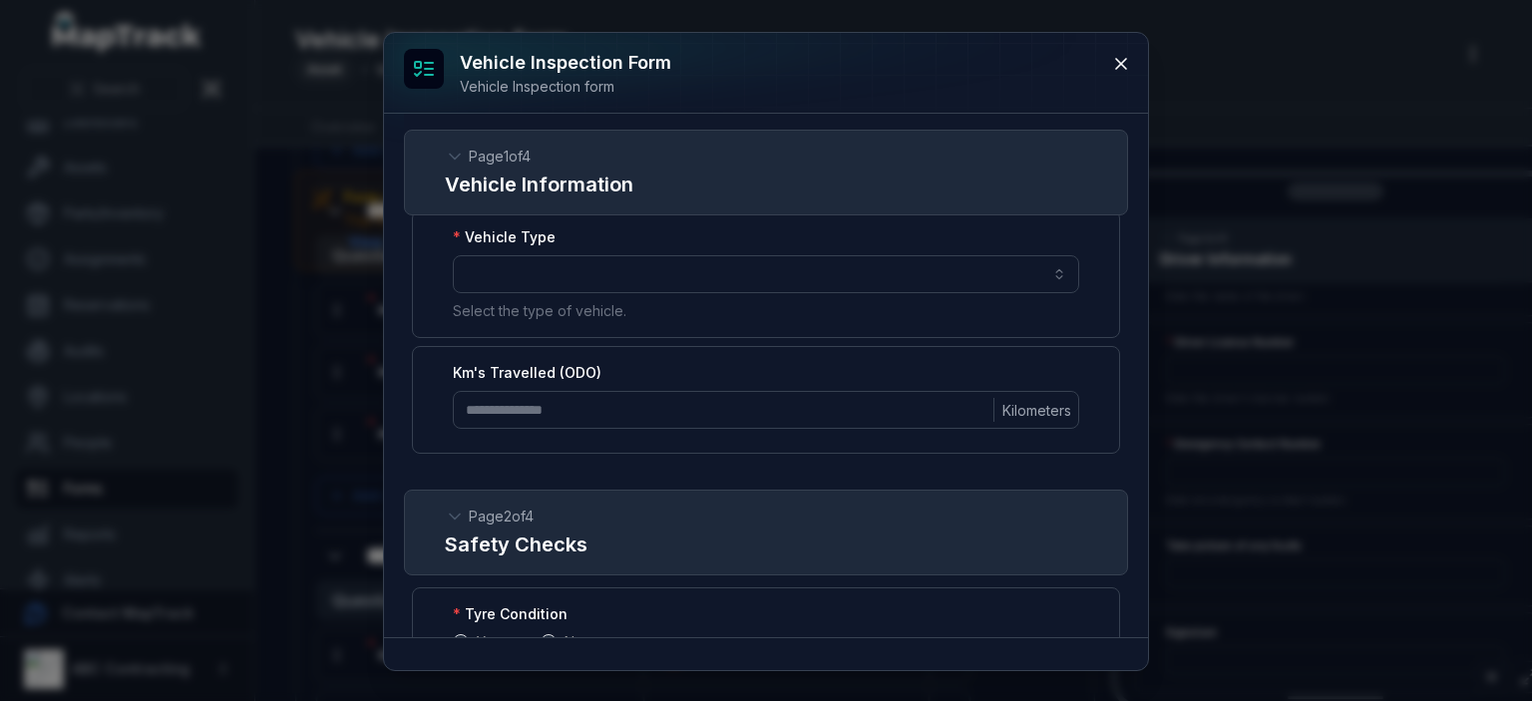
scroll to position [344, 0]
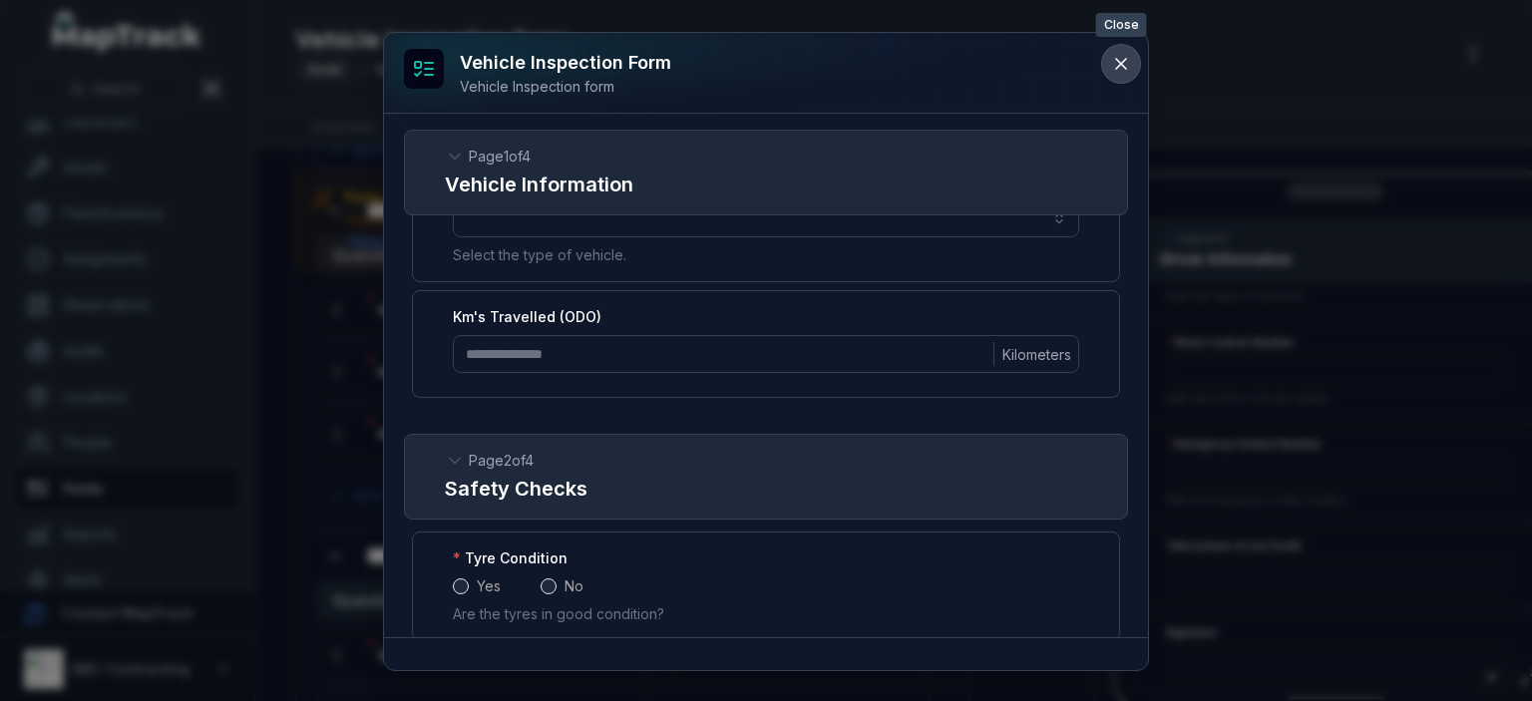
click at [1121, 70] on icon at bounding box center [1121, 64] width 20 height 20
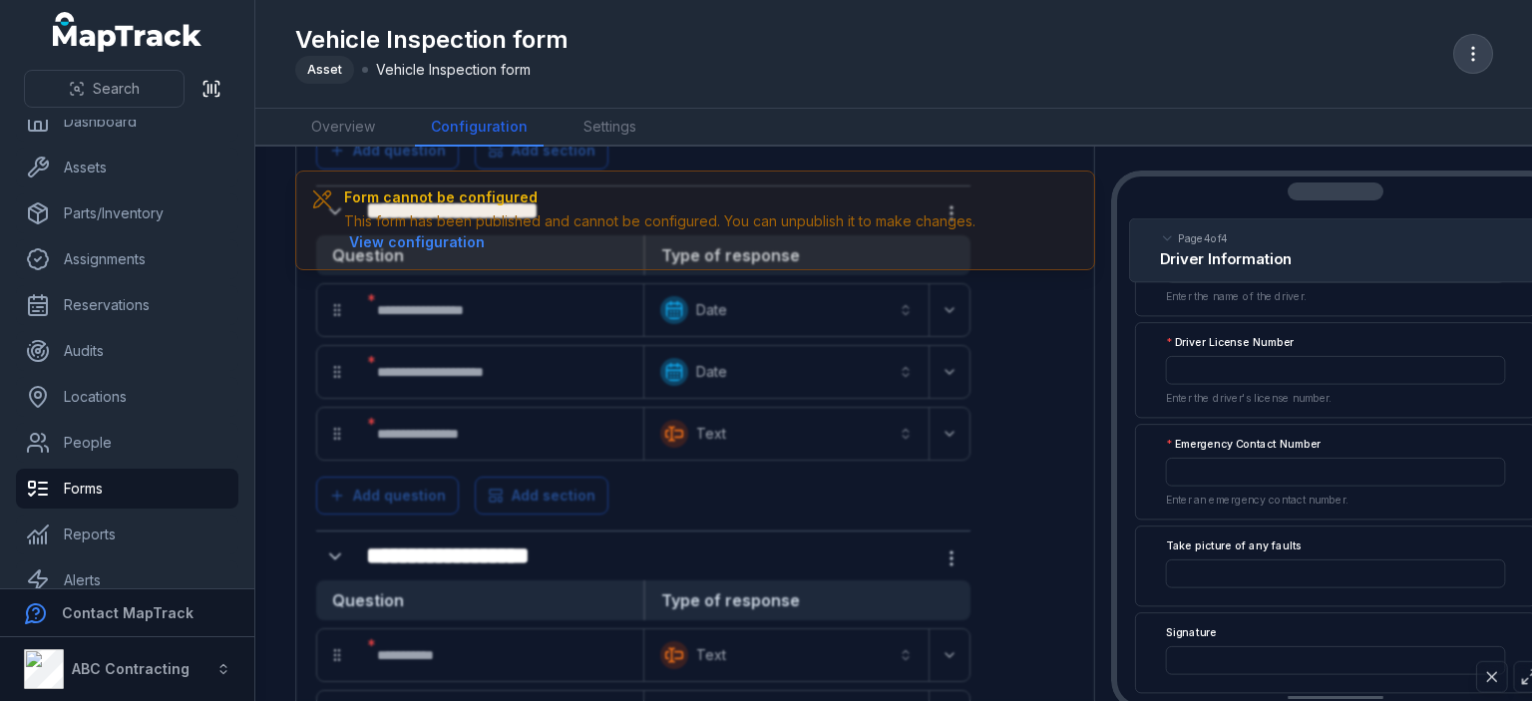
click at [1466, 54] on icon "button" at bounding box center [1473, 54] width 20 height 20
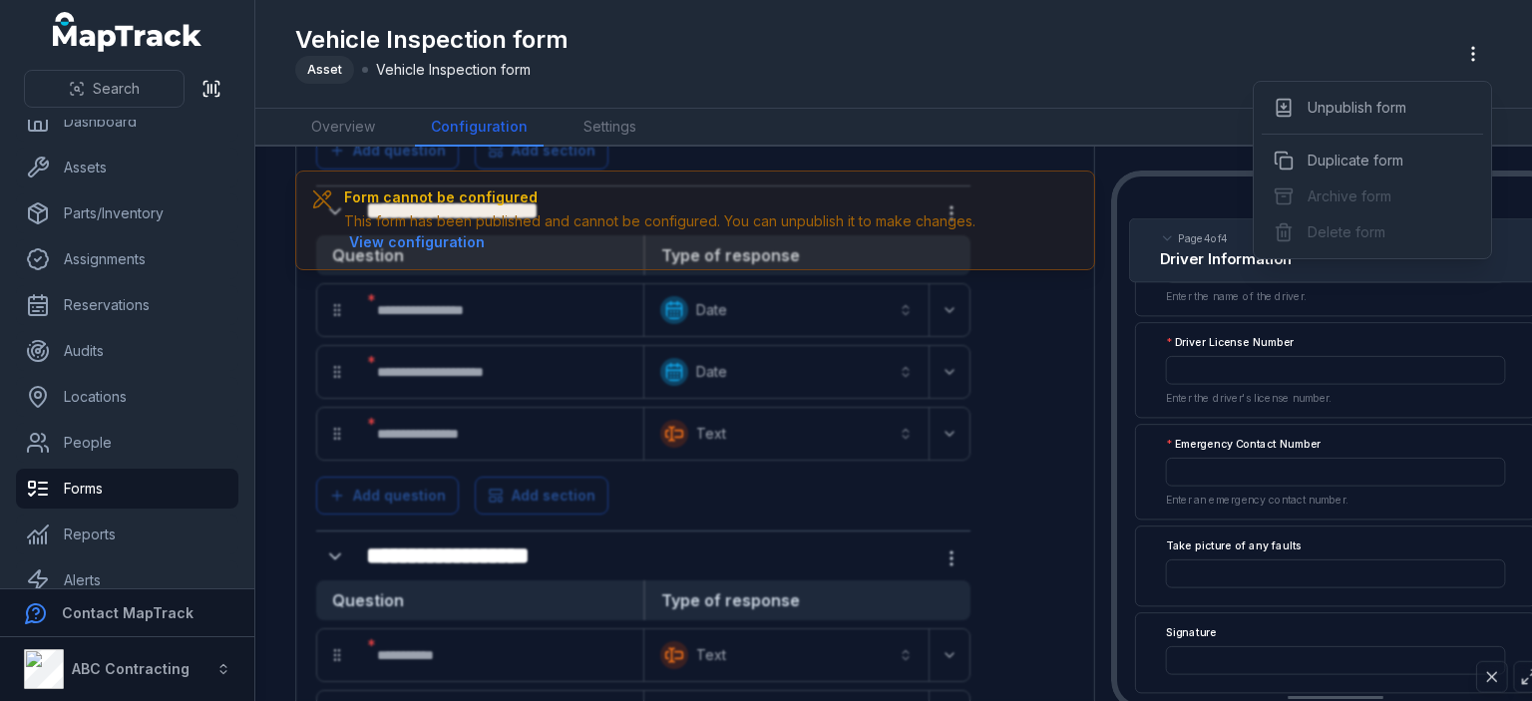
click at [971, 74] on div "Vehicle Inspection form Asset Vehicle Inspection form" at bounding box center [893, 54] width 1197 height 92
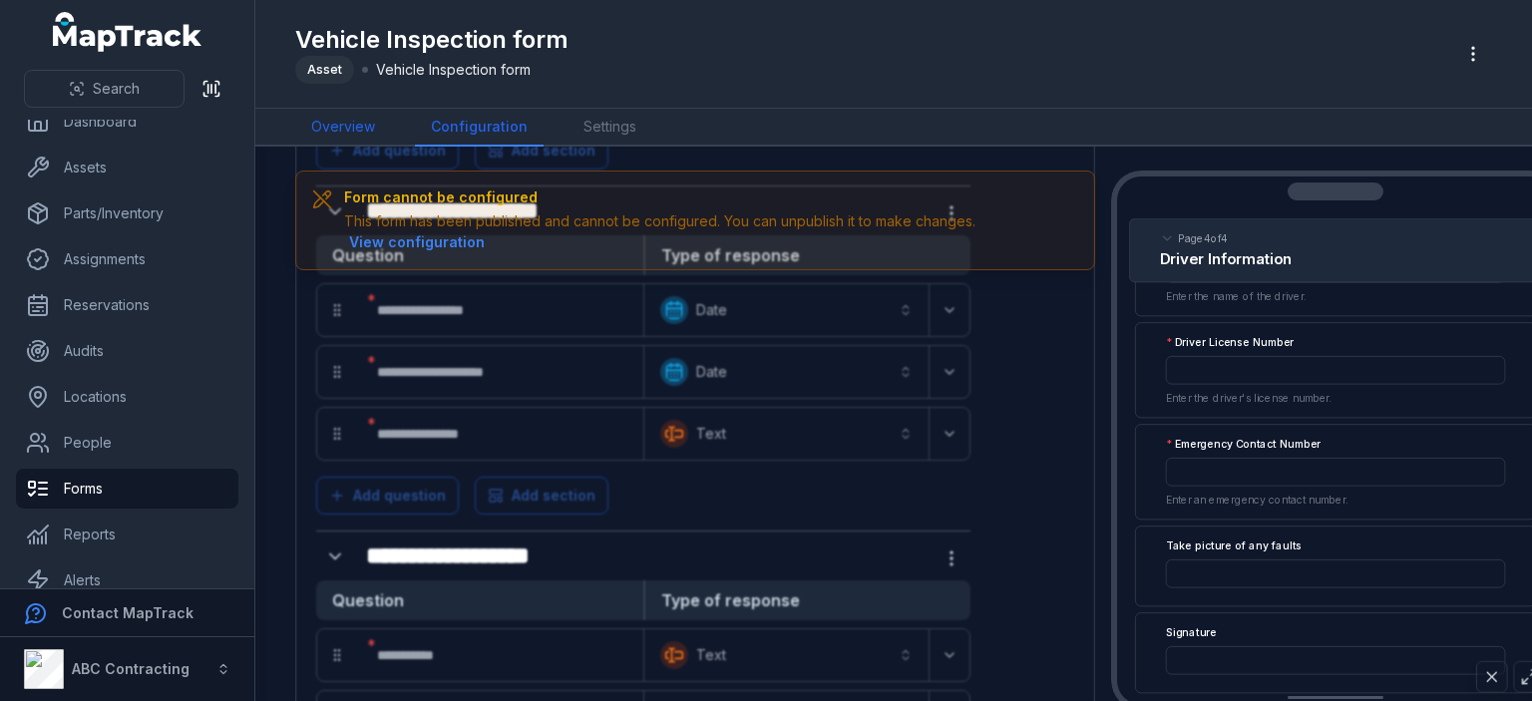
click at [345, 123] on link "Overview" at bounding box center [343, 128] width 96 height 38
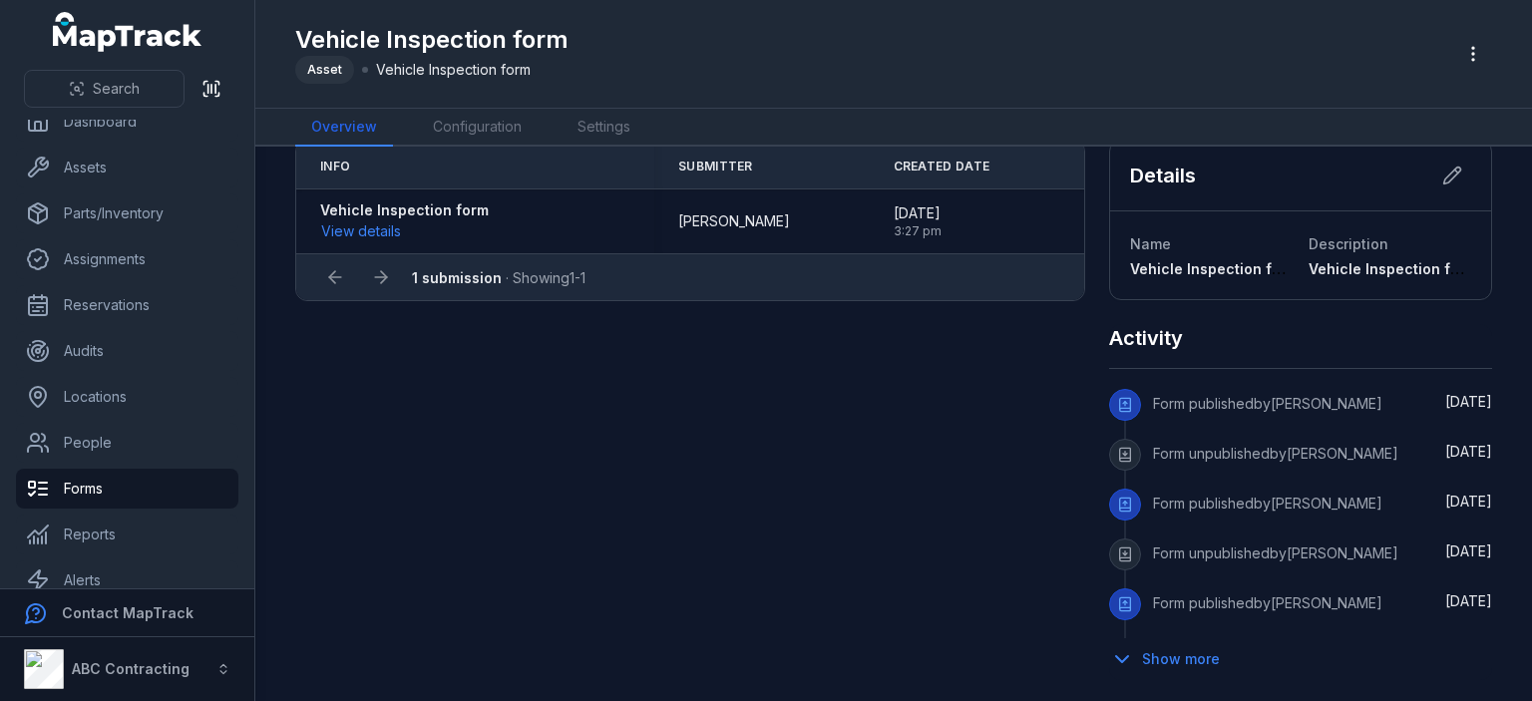
click at [437, 278] on strong "1 submission" at bounding box center [457, 277] width 90 height 17
click at [1179, 654] on button "Show more" at bounding box center [1171, 659] width 124 height 42
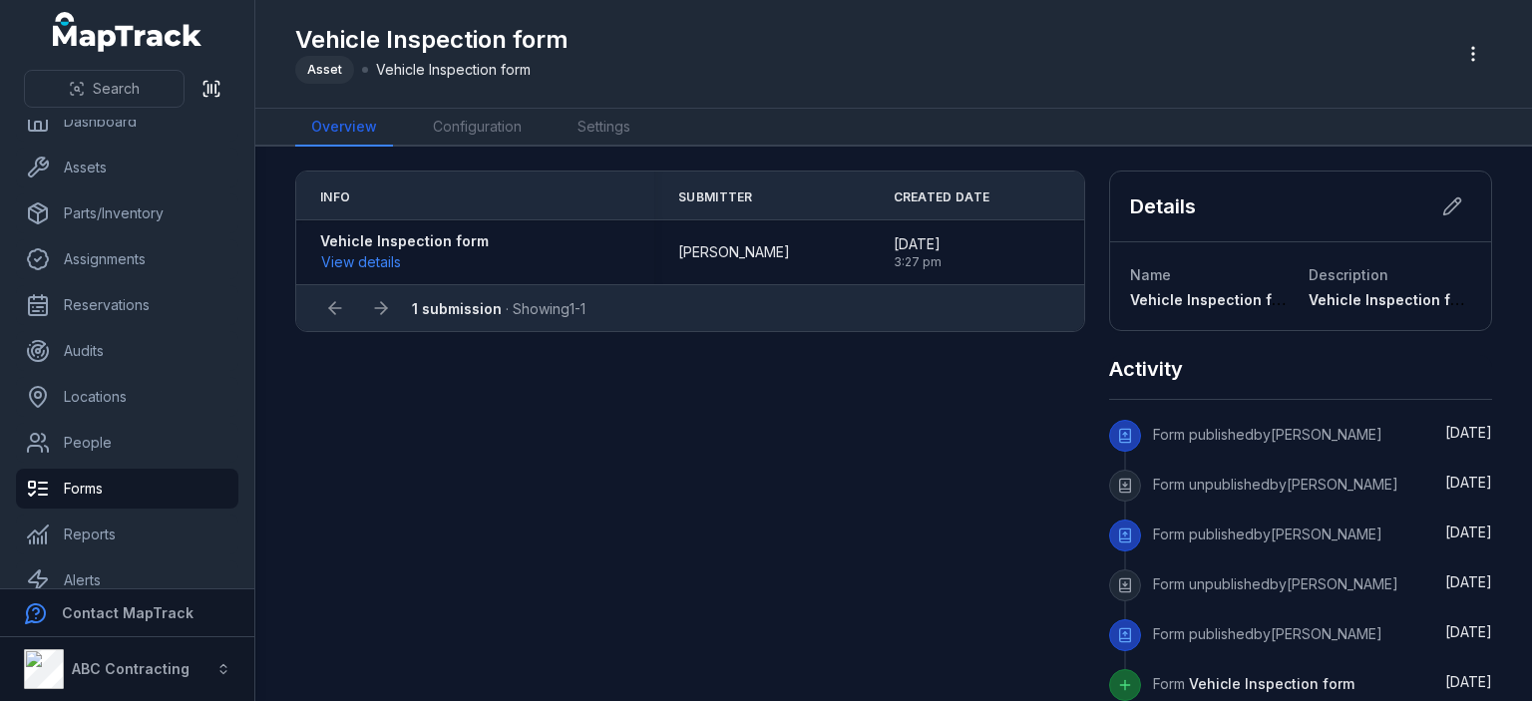
scroll to position [38, 0]
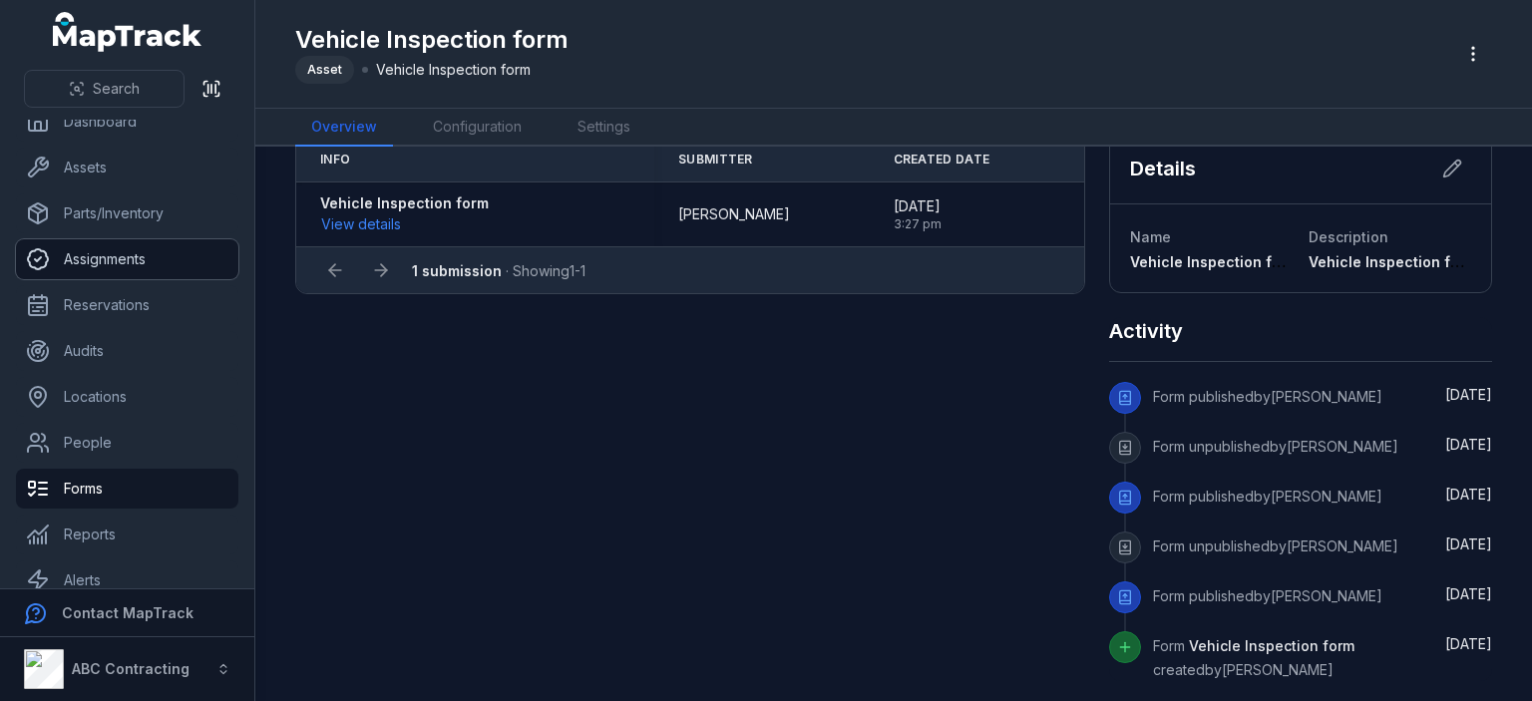
click at [114, 247] on link "Assignments" at bounding box center [127, 259] width 222 height 40
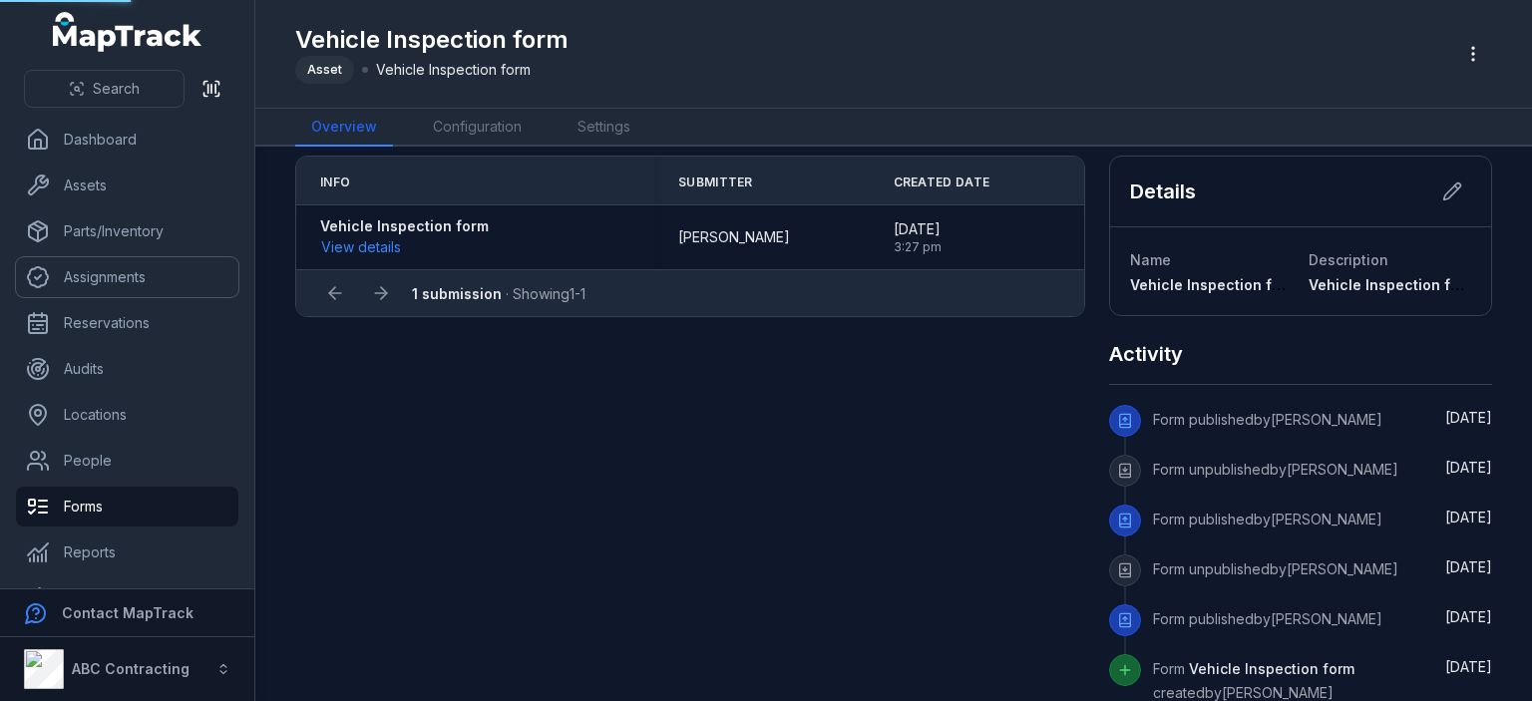
scroll to position [0, 0]
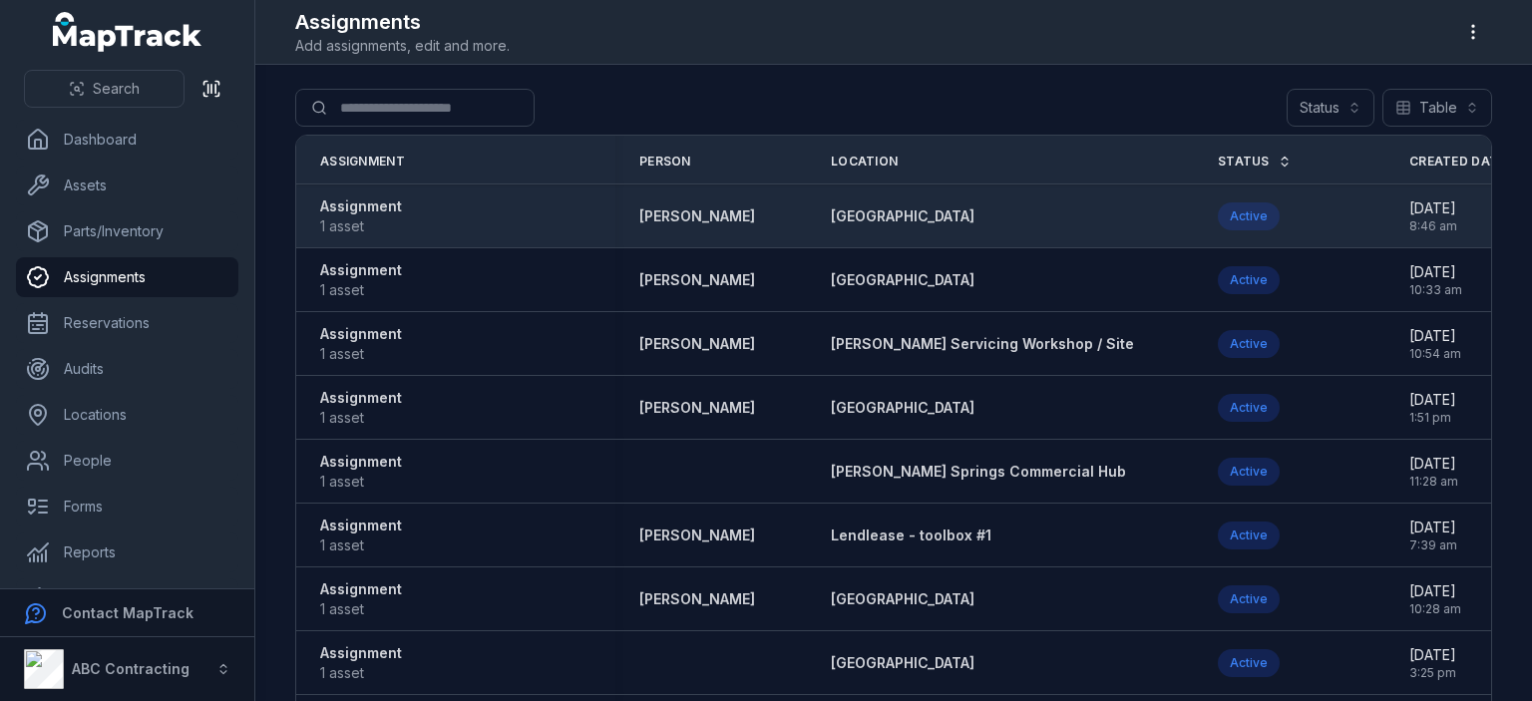
click at [357, 207] on strong "Assignment" at bounding box center [361, 206] width 82 height 20
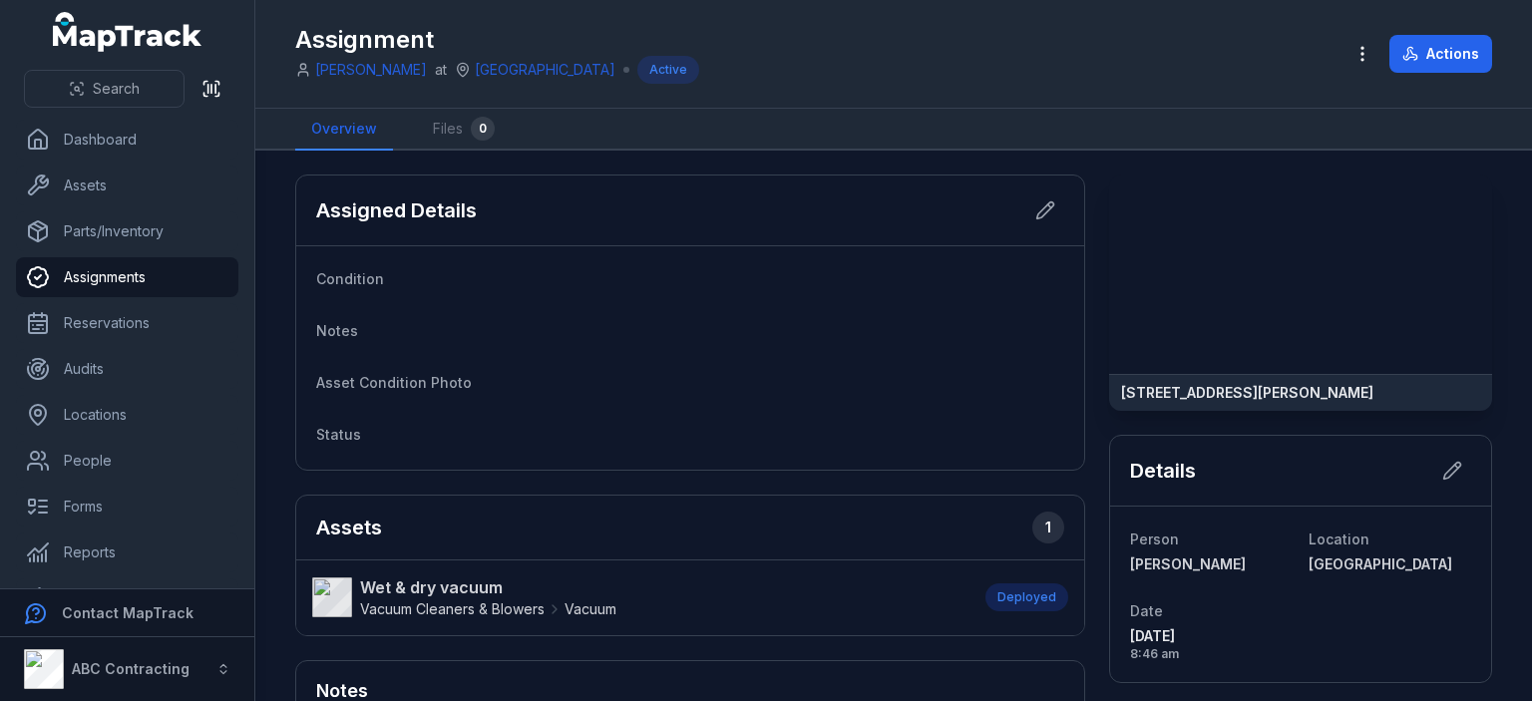
drag, startPoint x: 1364, startPoint y: 269, endPoint x: 1185, endPoint y: 342, distance: 193.7
click at [1285, 320] on div at bounding box center [1300, 273] width 383 height 199
drag, startPoint x: 1151, startPoint y: 412, endPoint x: 1183, endPoint y: 411, distance: 31.9
click at [1183, 403] on strong "[STREET_ADDRESS][PERSON_NAME]" at bounding box center [1247, 393] width 252 height 20
click at [170, 326] on link "Reservations" at bounding box center [127, 323] width 222 height 40
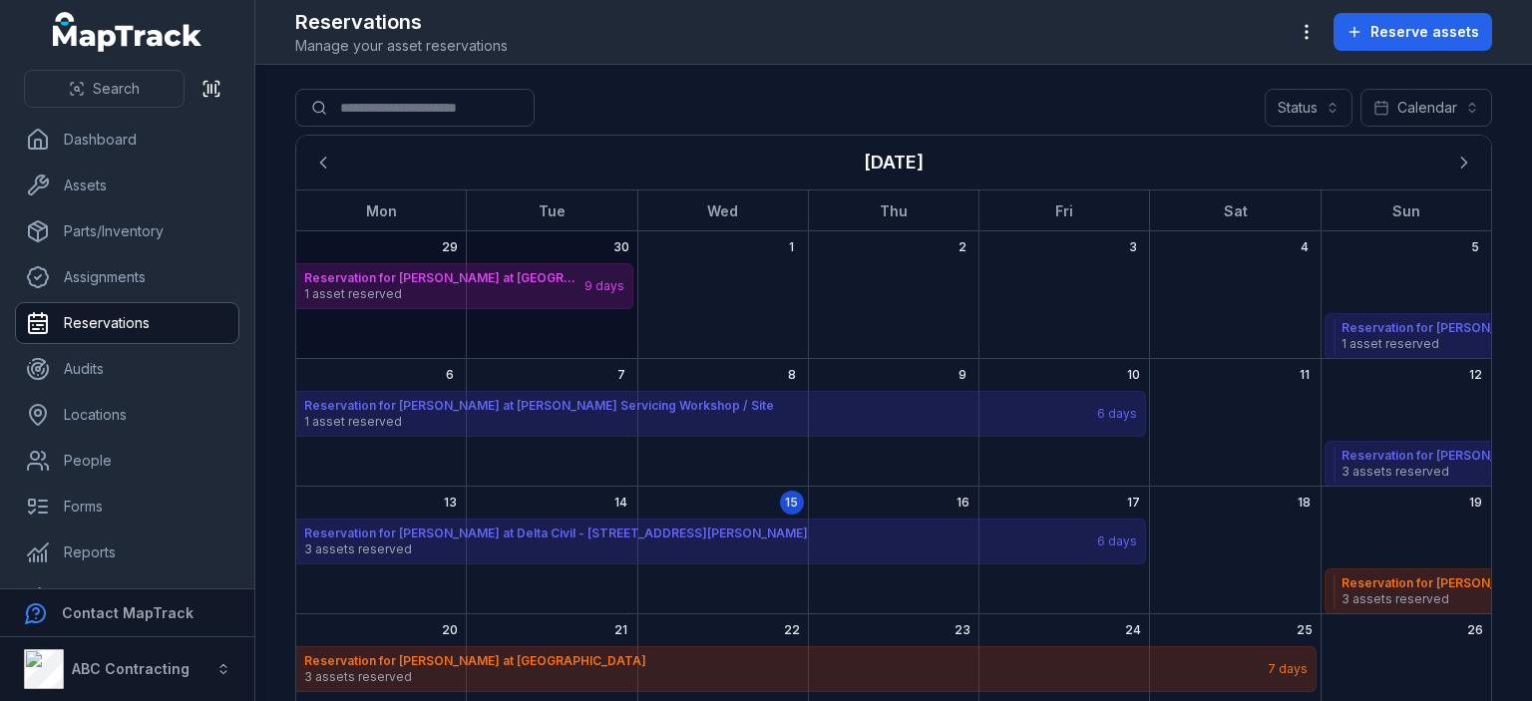
drag, startPoint x: 758, startPoint y: 323, endPoint x: 797, endPoint y: 318, distance: 39.2
drag, startPoint x: 797, startPoint y: 318, endPoint x: 716, endPoint y: 314, distance: 80.9
click at [1459, 165] on icon "Next" at bounding box center [1464, 163] width 20 height 20
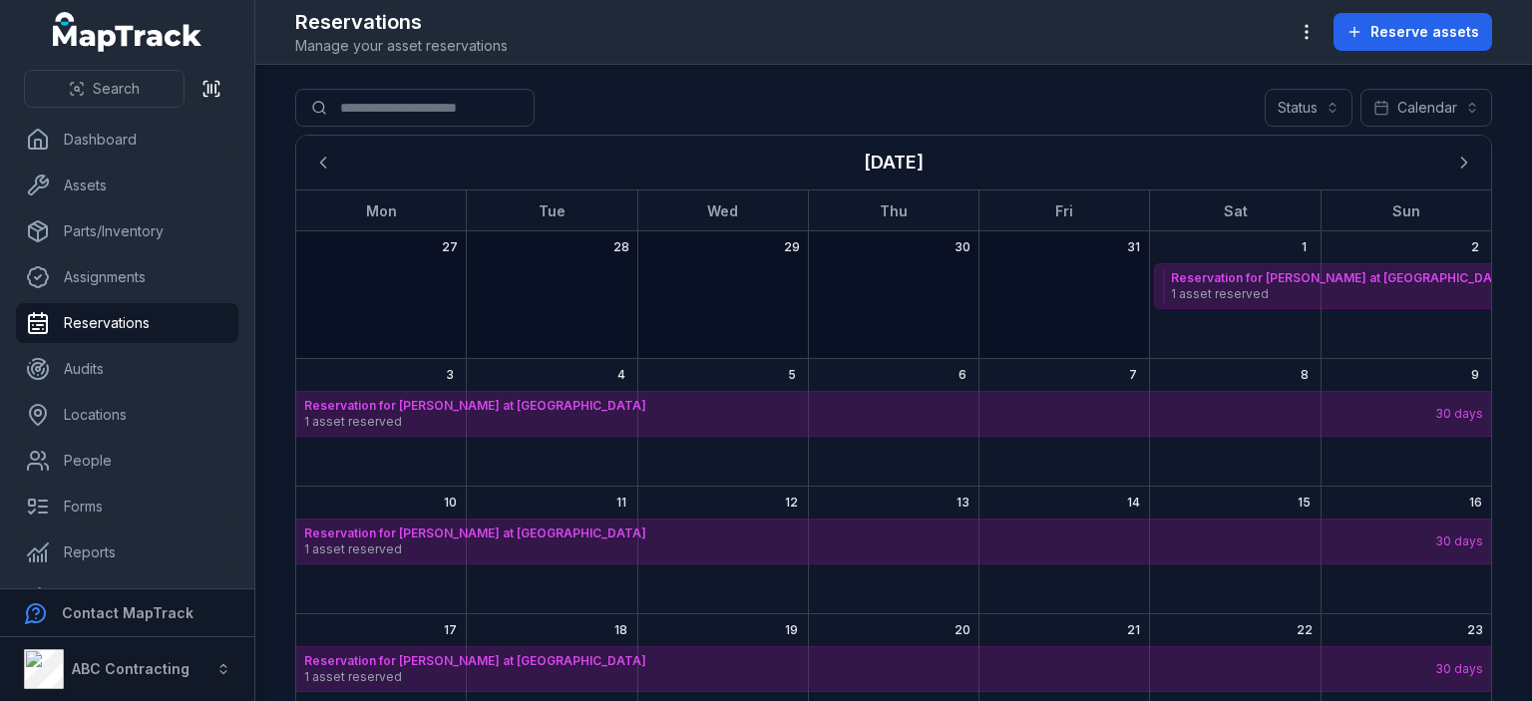
click at [590, 301] on div "November 2025" at bounding box center [552, 288] width 171 height 50
click at [754, 493] on div "12" at bounding box center [722, 551] width 171 height 128
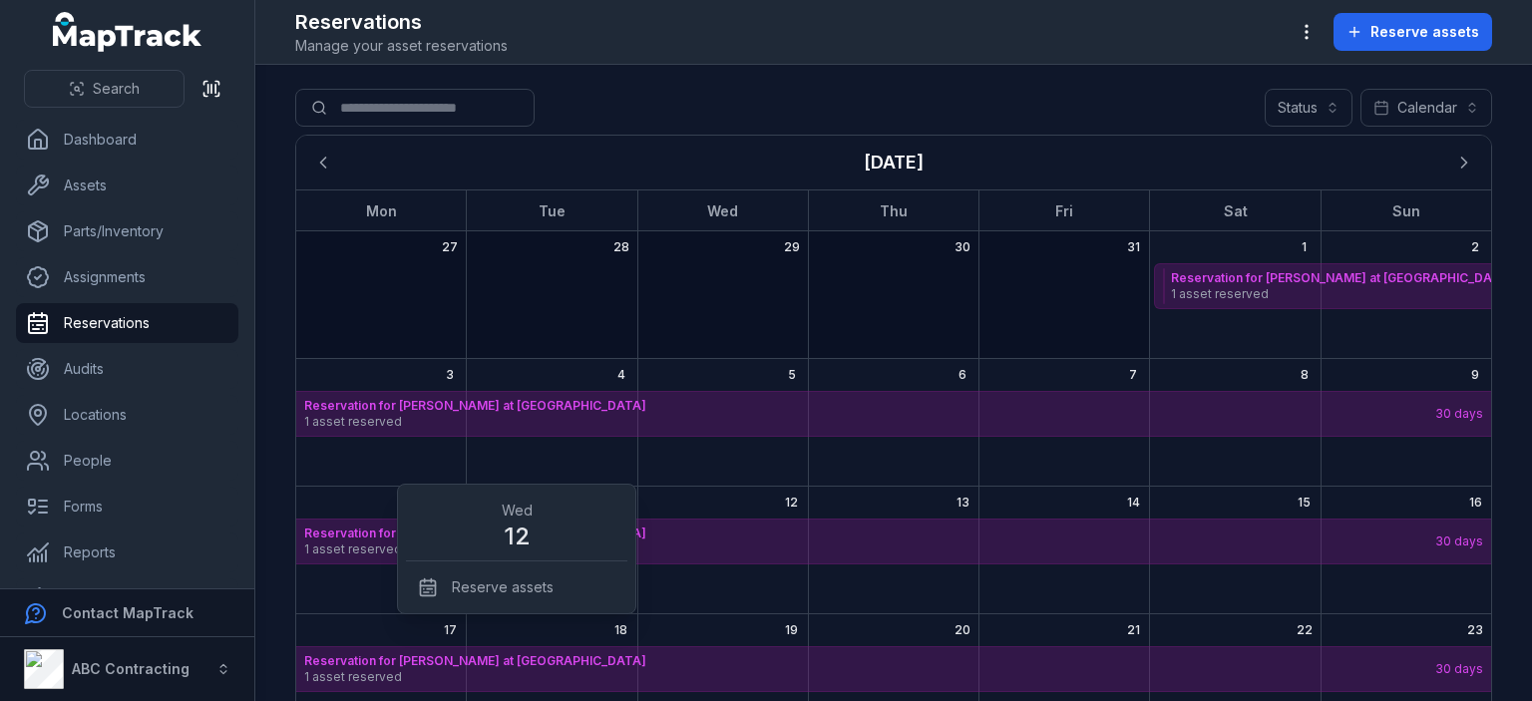
click at [906, 502] on div "13" at bounding box center [893, 551] width 171 height 128
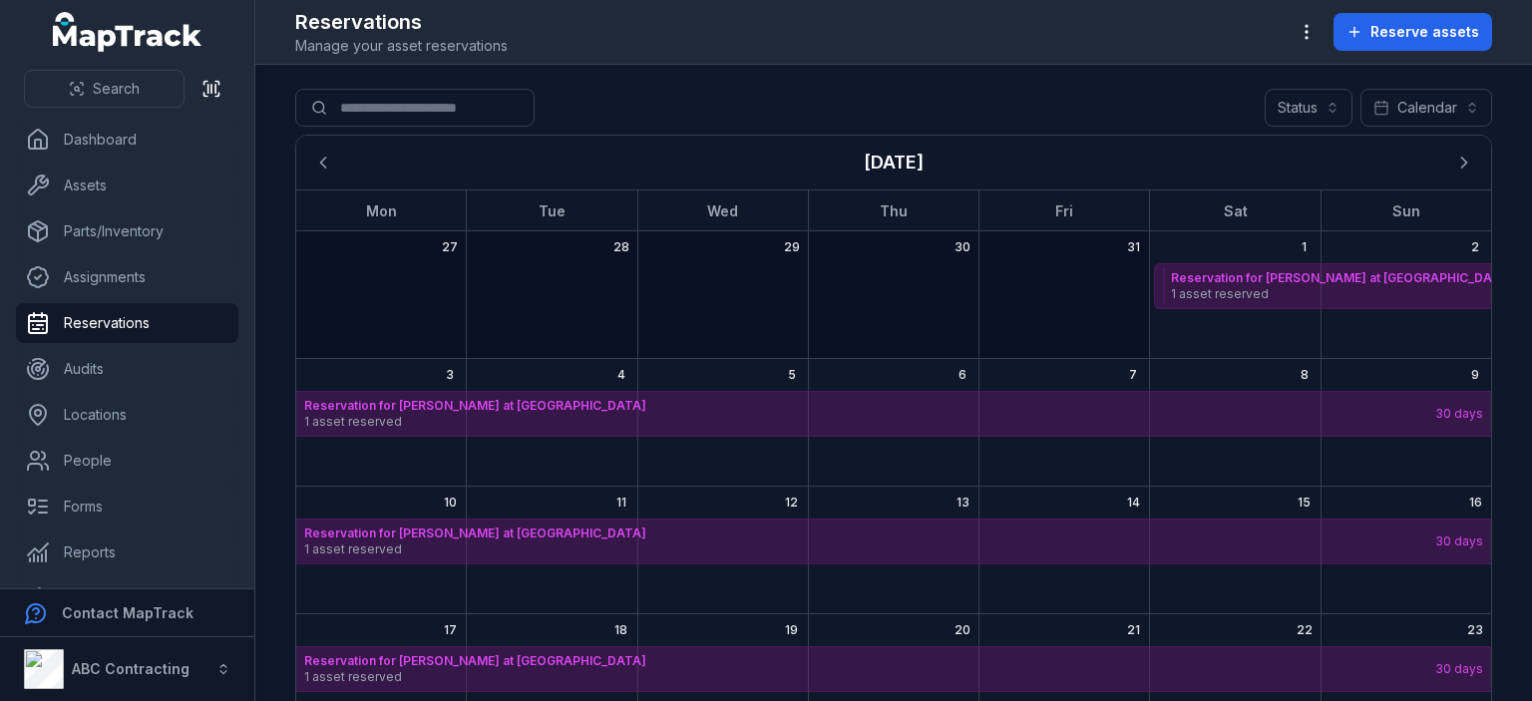
click at [658, 563] on div "November 2025" at bounding box center [722, 543] width 171 height 50
click at [768, 578] on div "12" at bounding box center [722, 551] width 171 height 128
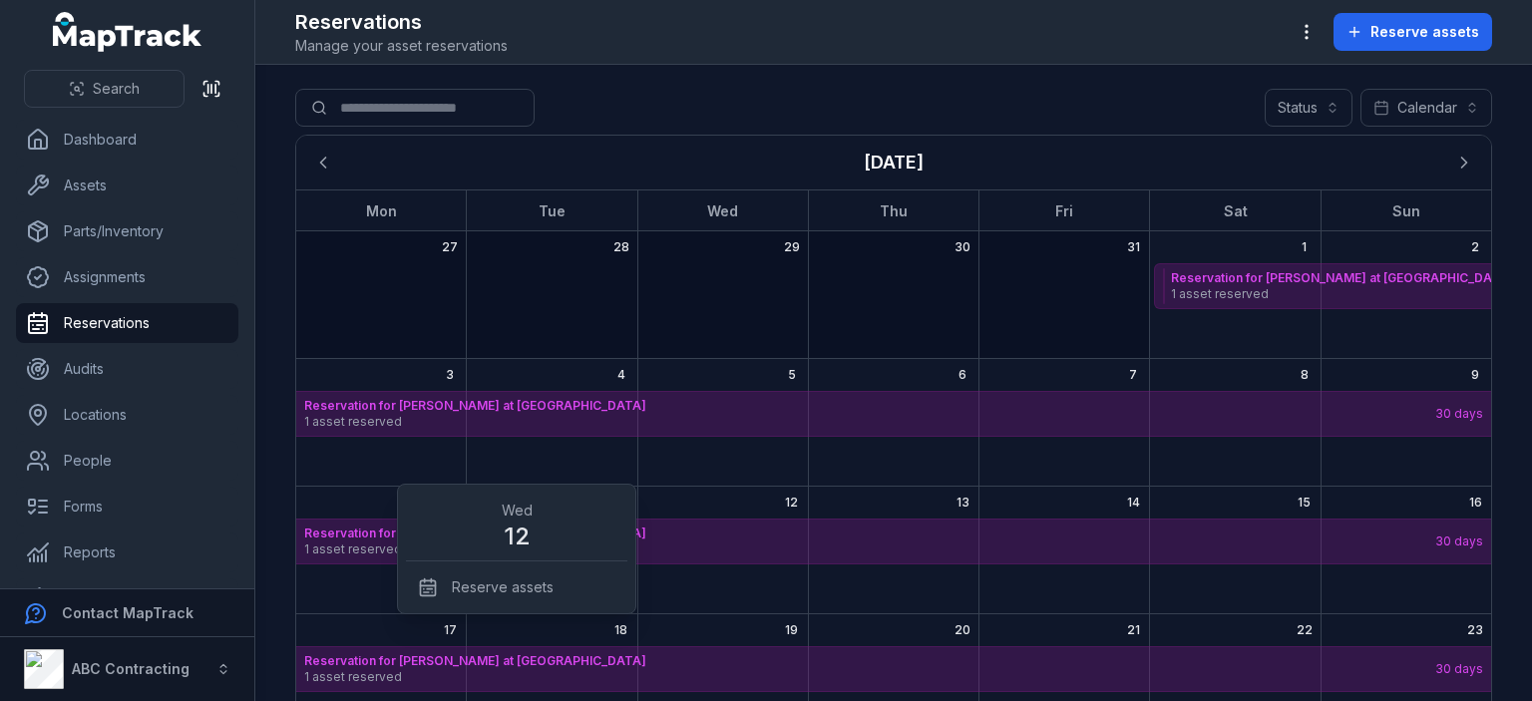
click at [800, 457] on div "5" at bounding box center [722, 423] width 171 height 128
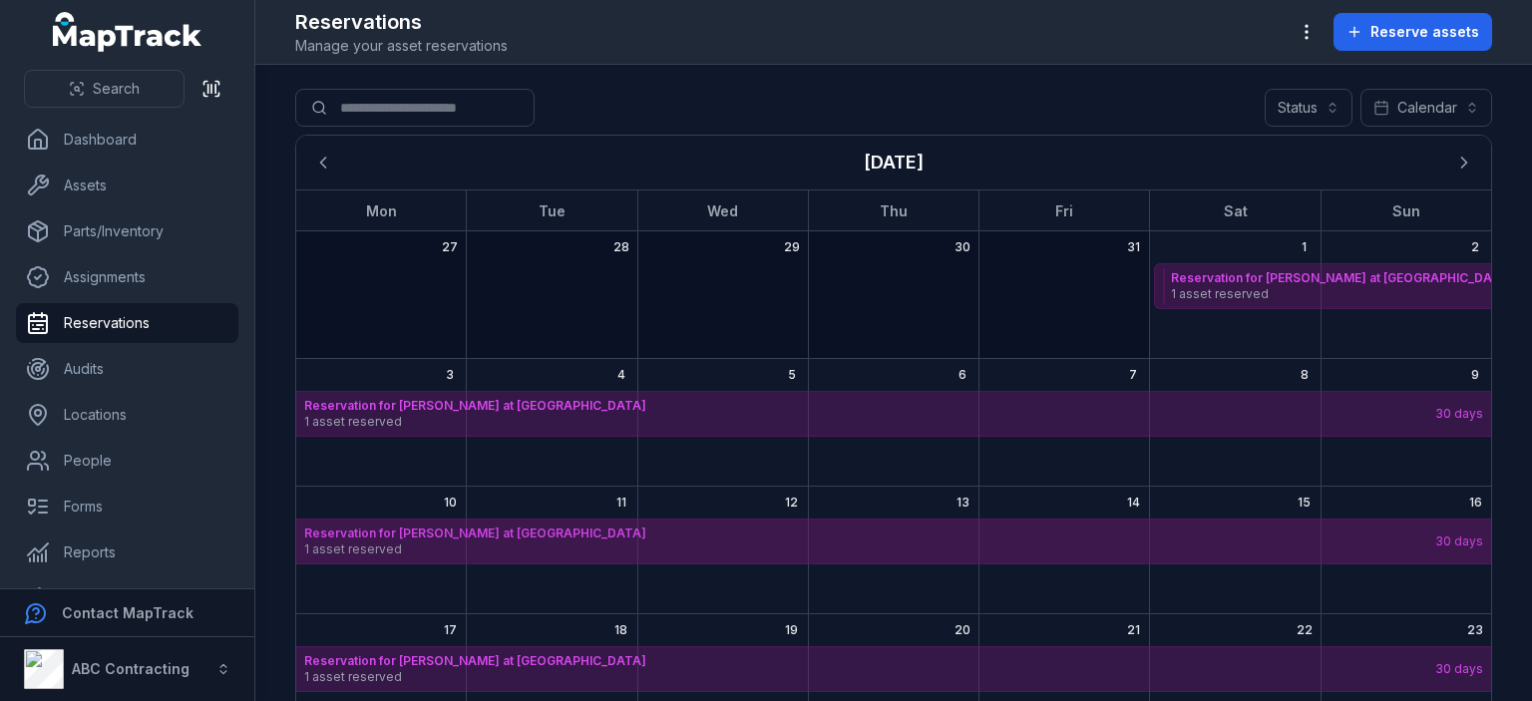
click at [481, 528] on strong "Reservation for [PERSON_NAME] at [GEOGRAPHIC_DATA]" at bounding box center [868, 533] width 1129 height 16
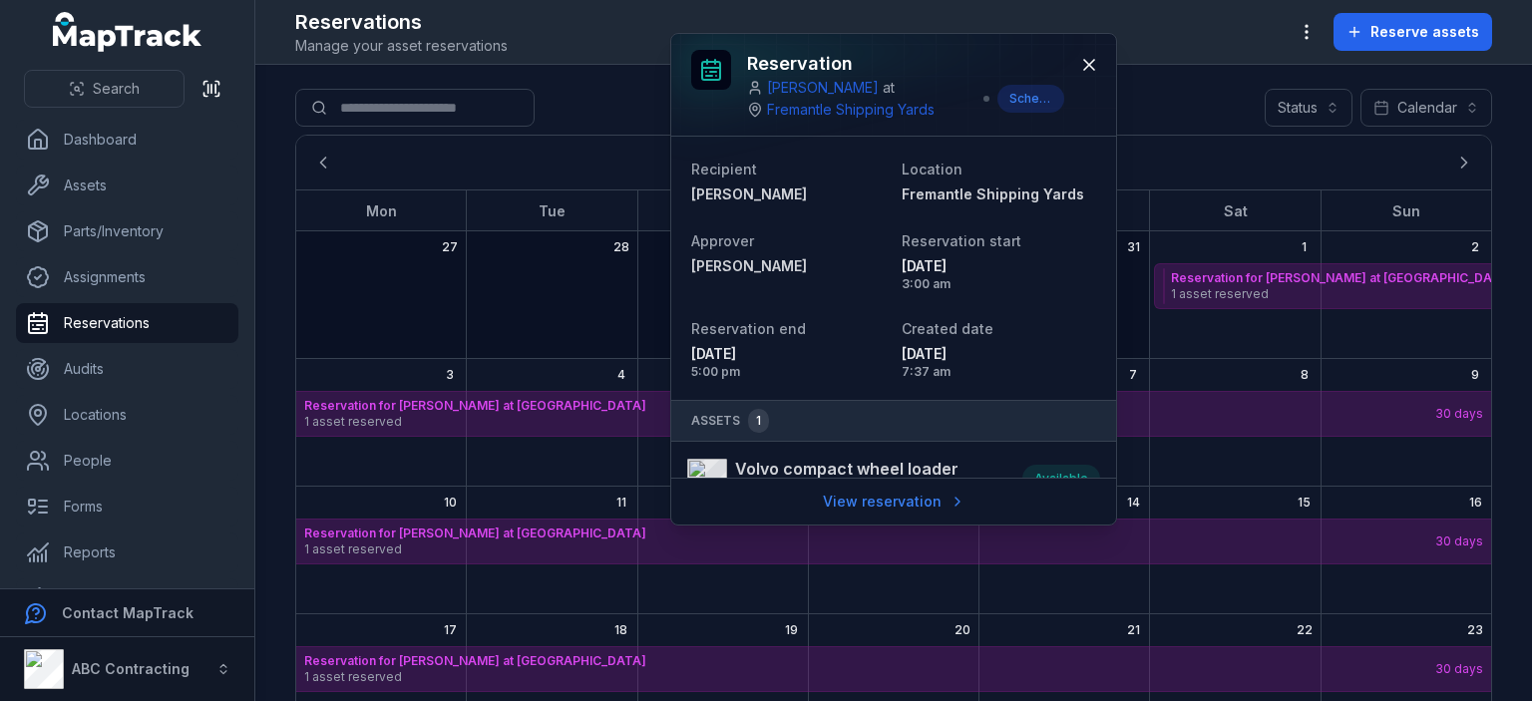
scroll to position [37, 0]
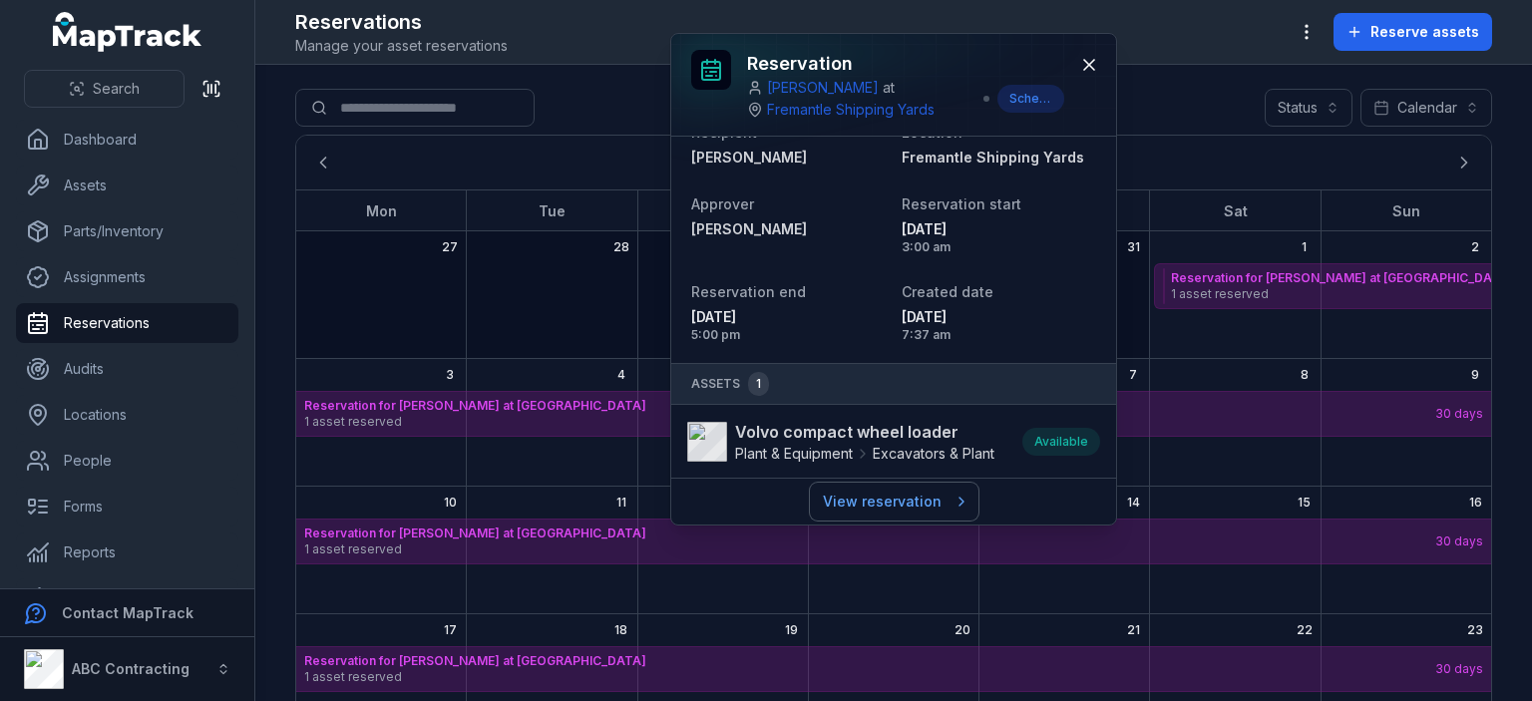
click at [875, 504] on link "View reservation" at bounding box center [894, 502] width 169 height 38
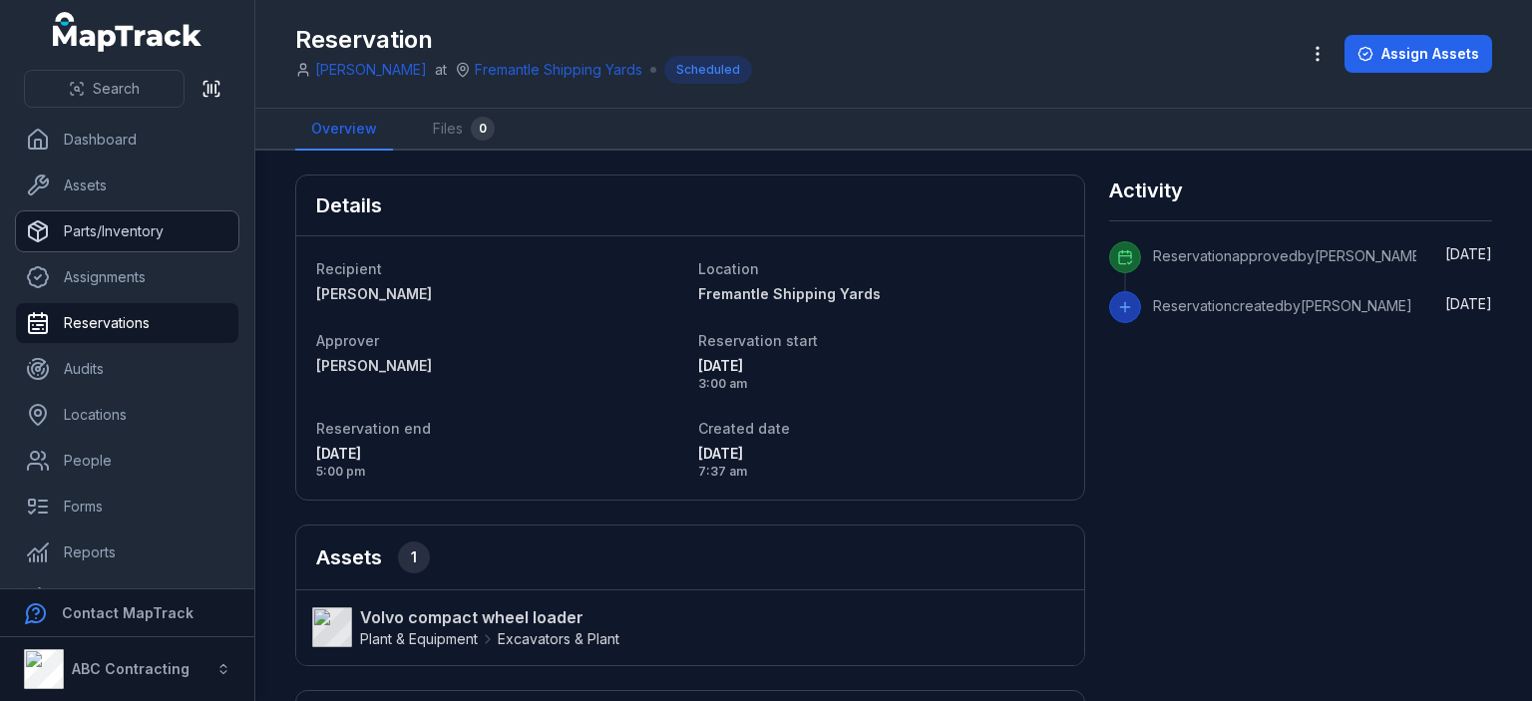
click at [111, 233] on link "Parts/Inventory" at bounding box center [127, 231] width 222 height 40
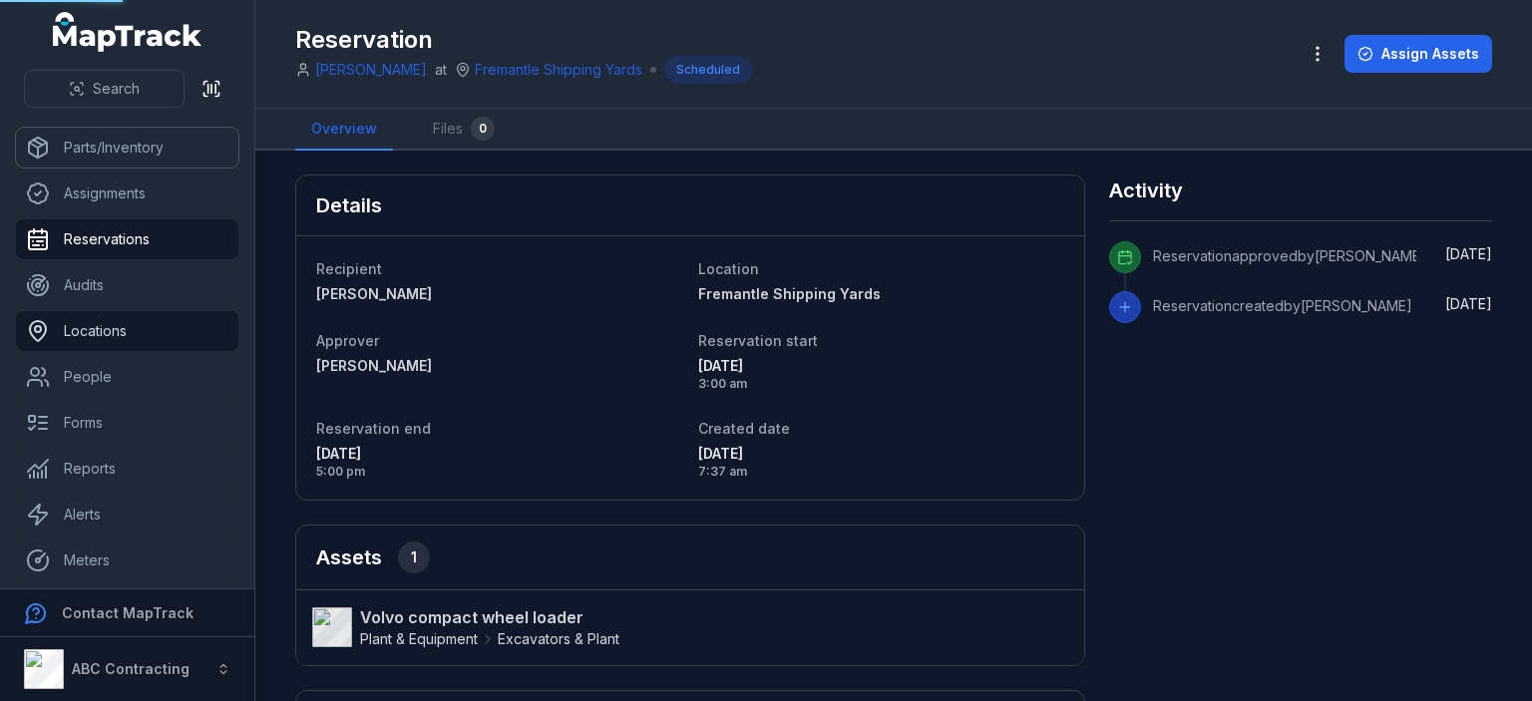
scroll to position [133, 0]
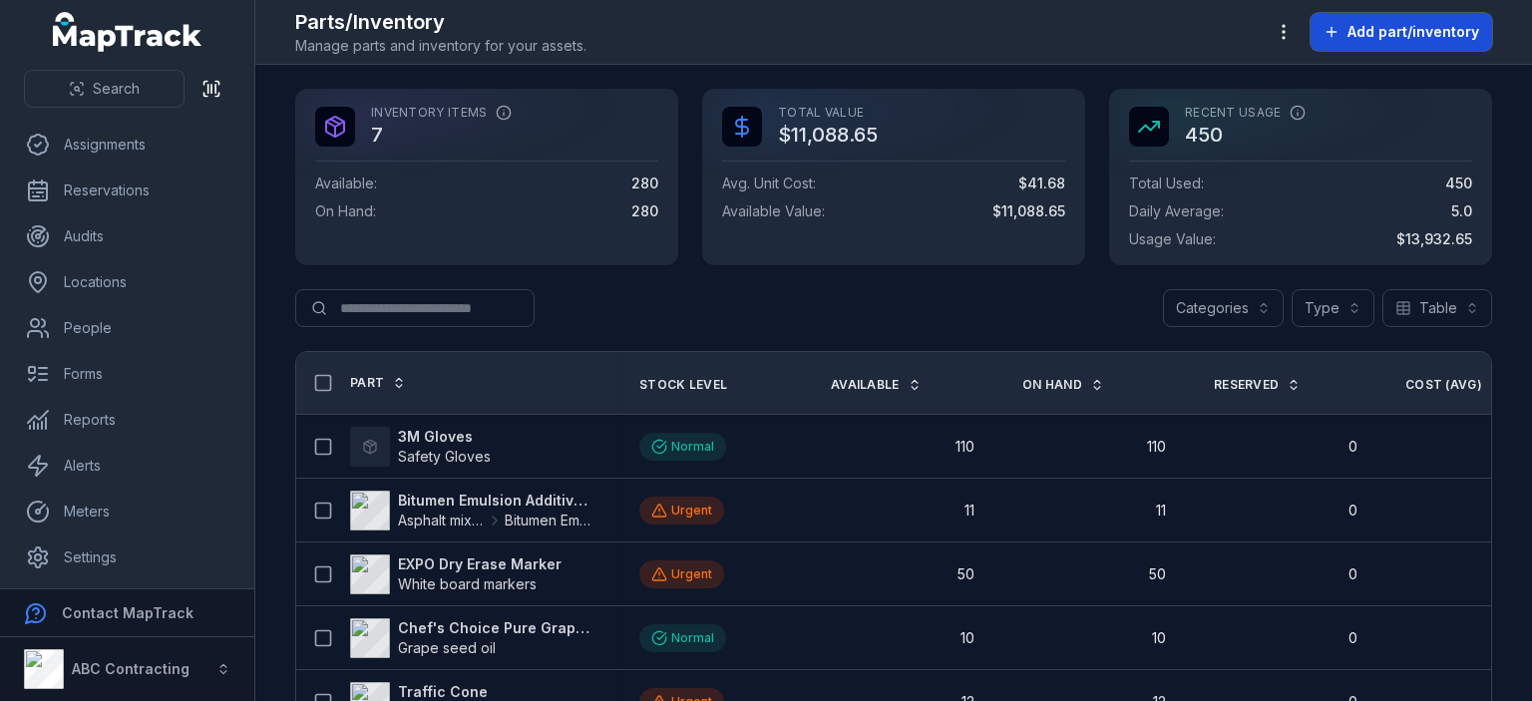
click at [1387, 31] on span "Add part/inventory" at bounding box center [1413, 32] width 132 height 20
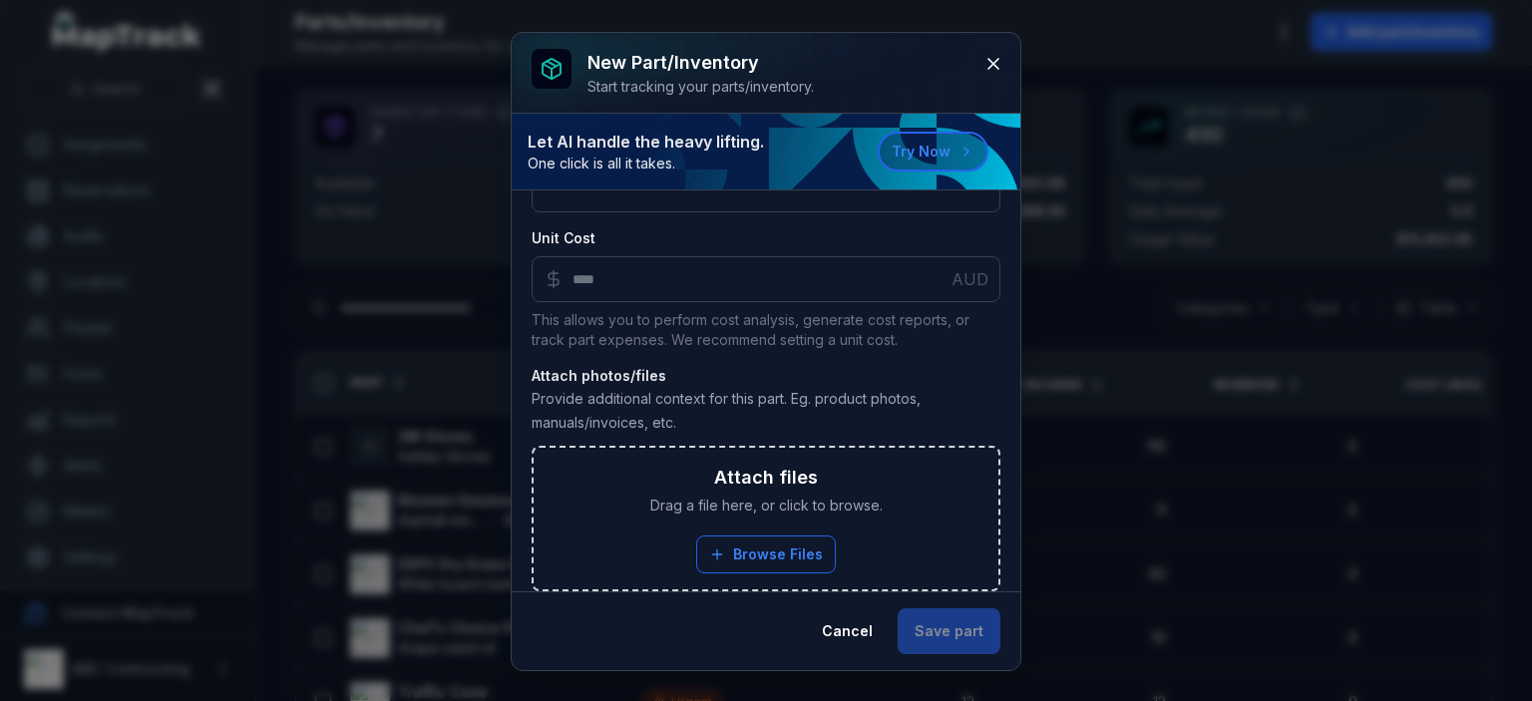
scroll to position [386, 0]
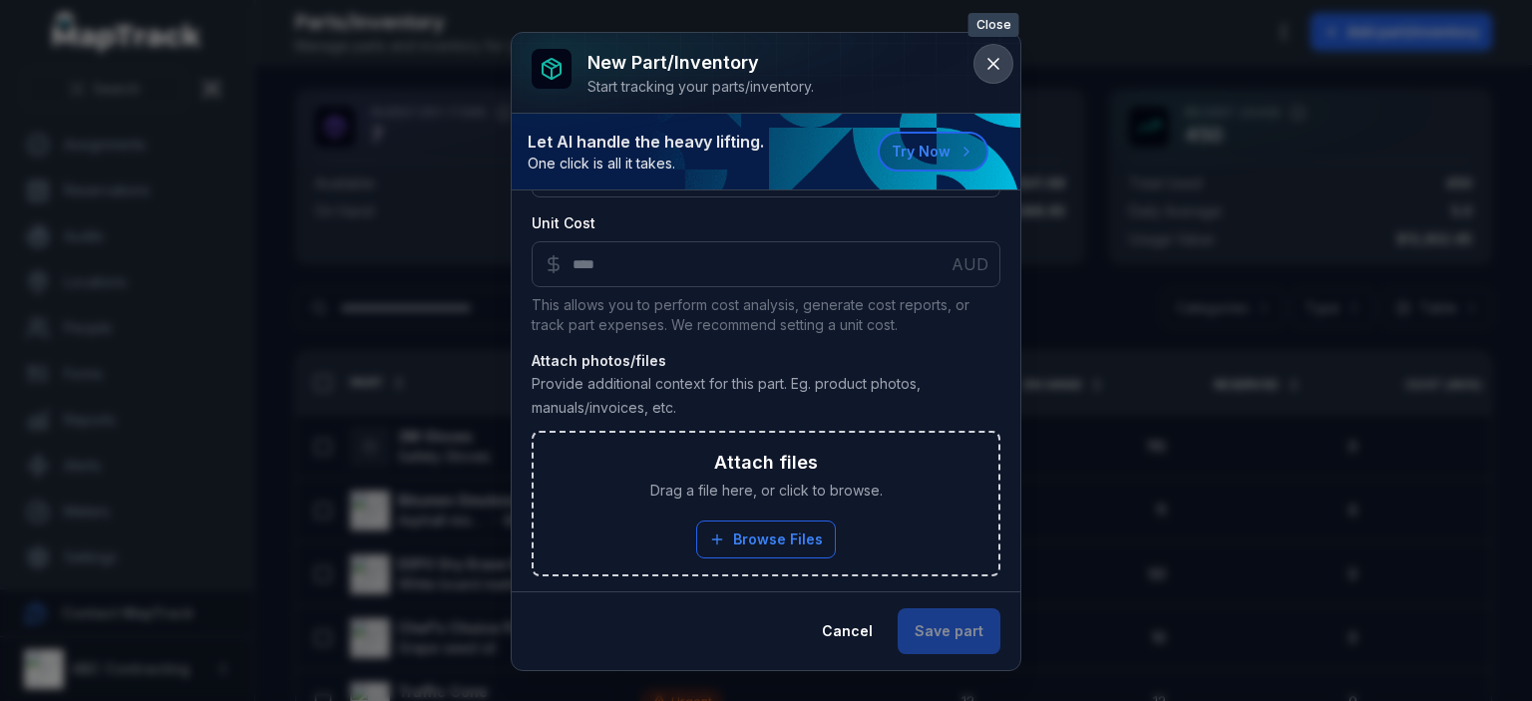
click at [1007, 69] on button at bounding box center [993, 64] width 38 height 38
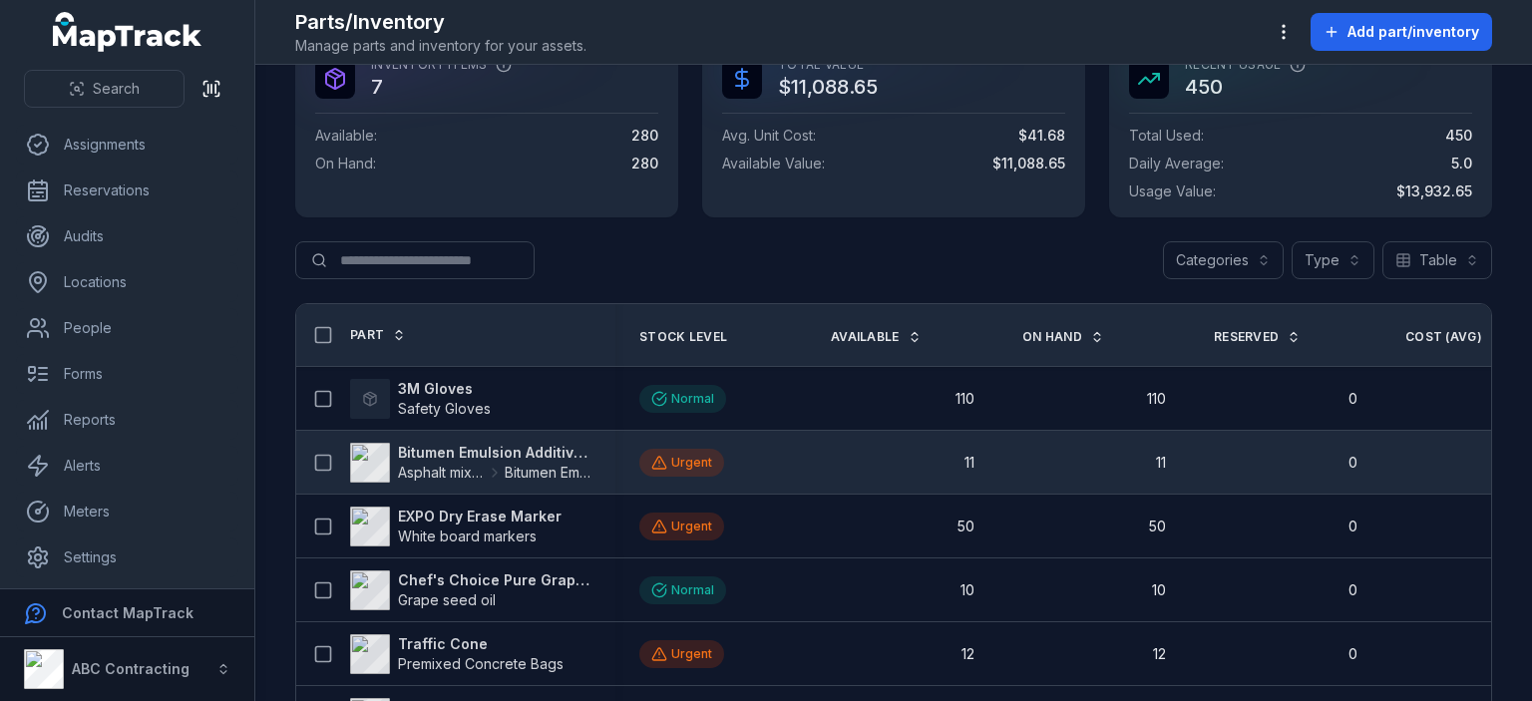
scroll to position [0, 0]
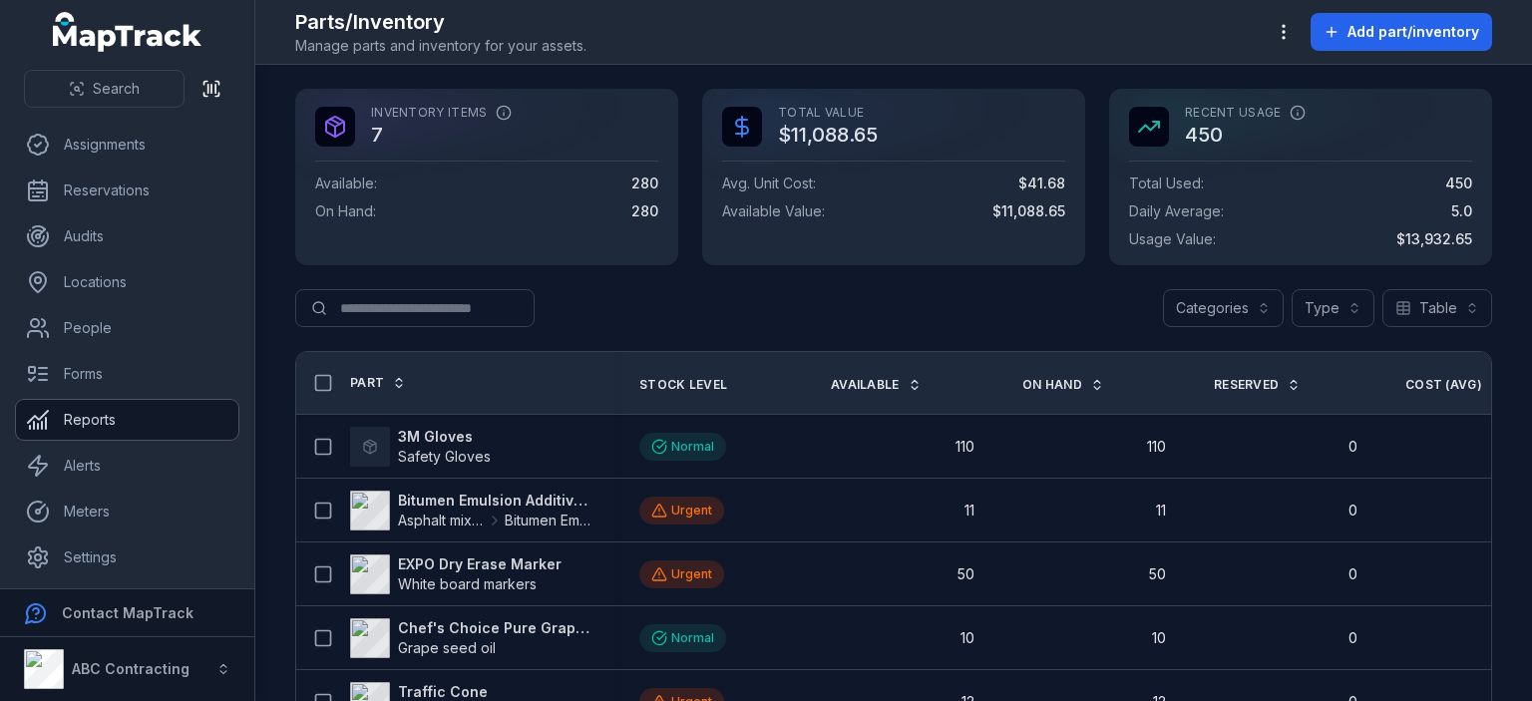
click at [105, 408] on link "Reports" at bounding box center [127, 420] width 222 height 40
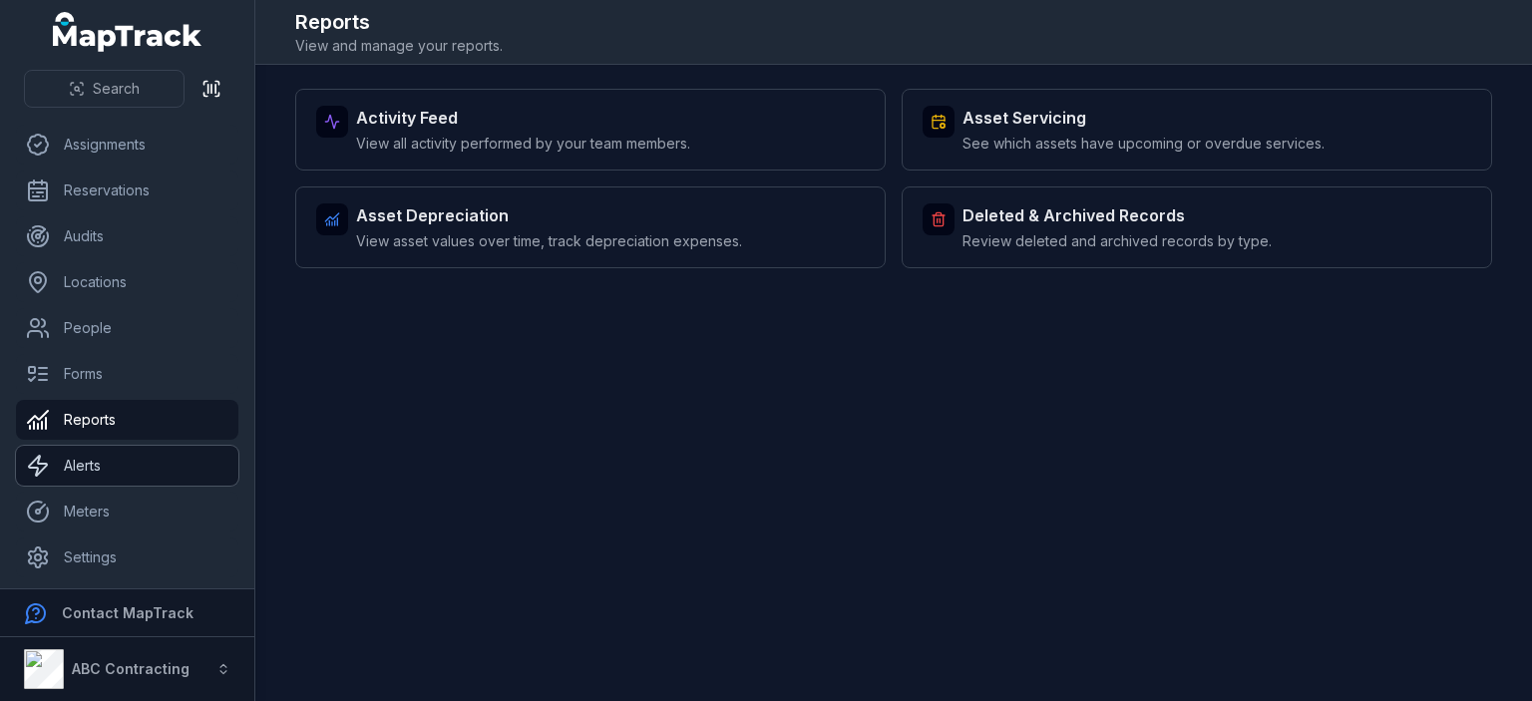
click at [82, 473] on link "Alerts" at bounding box center [127, 466] width 222 height 40
